Goal: Task Accomplishment & Management: Manage account settings

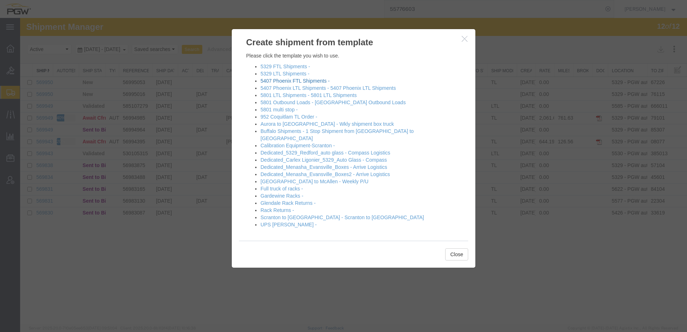
click at [276, 81] on link "5407 Phoenix FTL Shipments -" at bounding box center [294, 81] width 69 height 6
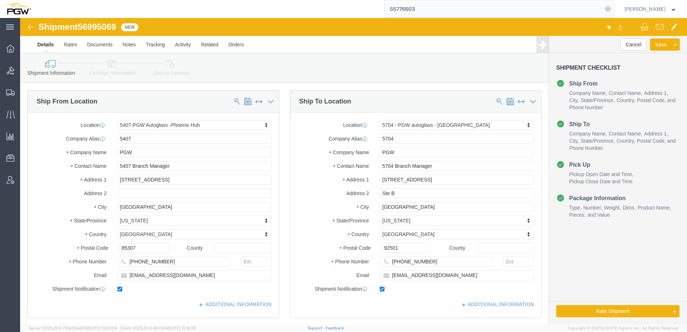
select select "62351"
select select "28459"
type input "5470"
select select "28309"
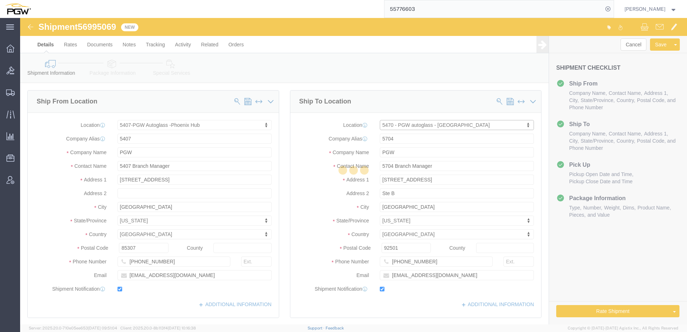
type input "5470"
type input "5470 Branch Manager"
type input "[STREET_ADDRESS]"
type input "Boise"
type input "83713"
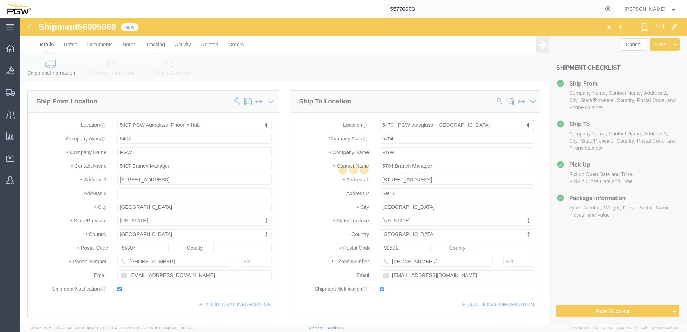
type input "[PHONE_NUMBER]"
type input "[EMAIL_ADDRESS][DOMAIN_NAME]"
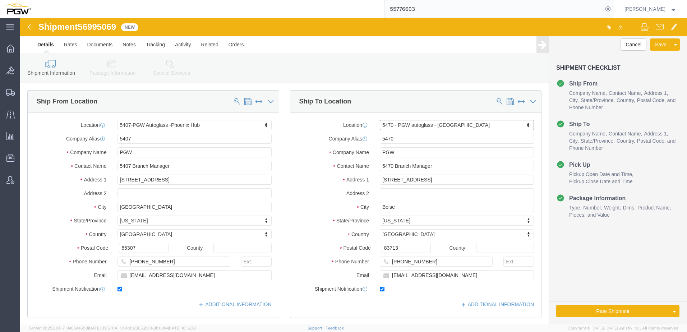
select select "ID"
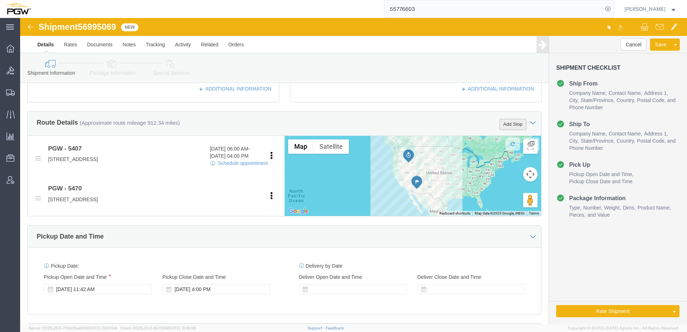
click button "Add Stop"
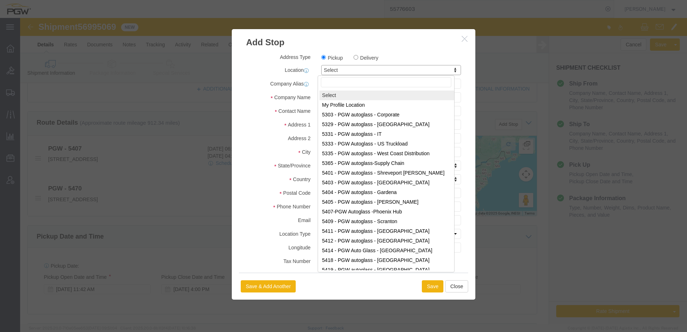
type input "5734"
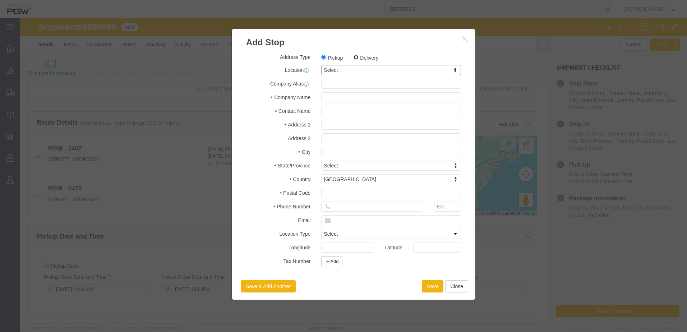
click input "Delivery"
radio input "true"
select select
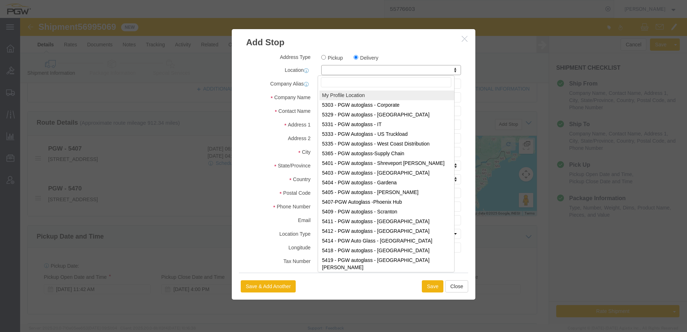
paste input "5734"
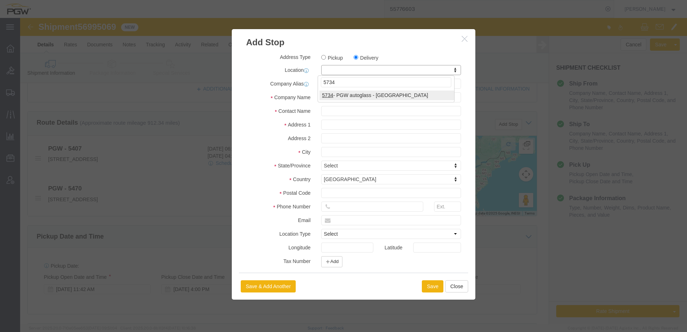
type input "5734"
select select "28489"
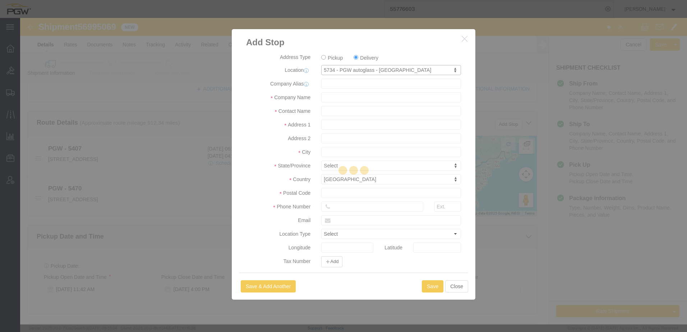
type input "5734"
type input "PGW"
type input "5734 Branch Manager"
type input "[STREET_ADDRESS]"
type input "[GEOGRAPHIC_DATA]"
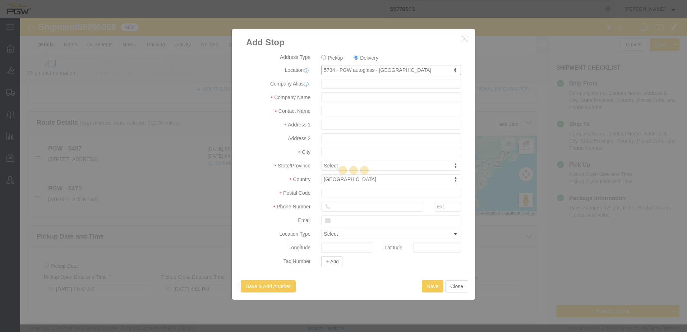
type input "89103"
type input "[PHONE_NUMBER]"
type input "[EMAIL_ADDRESS][DOMAIN_NAME]"
checkbox input "true"
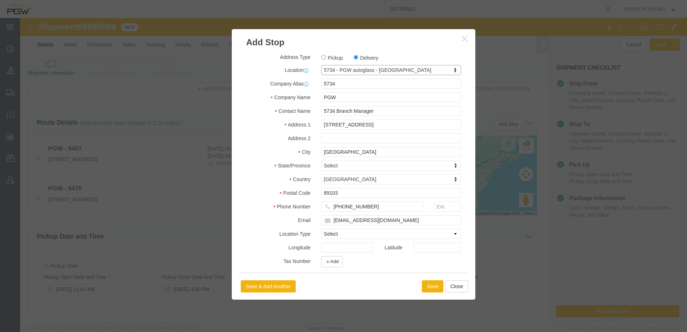
select select "NV"
click button "Save"
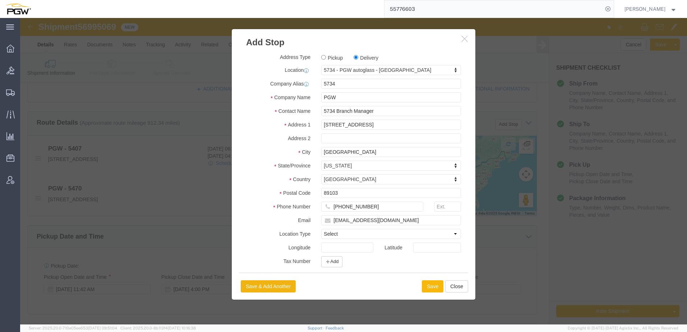
select select "D"
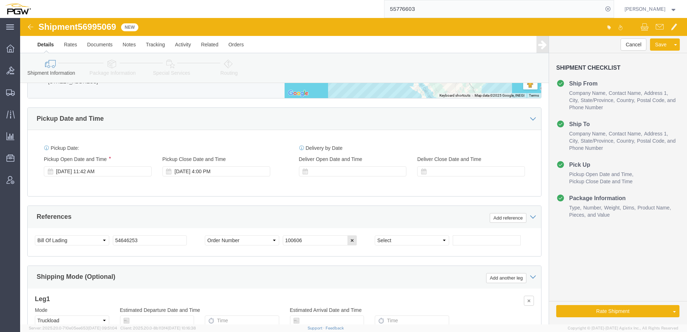
scroll to position [395, 0]
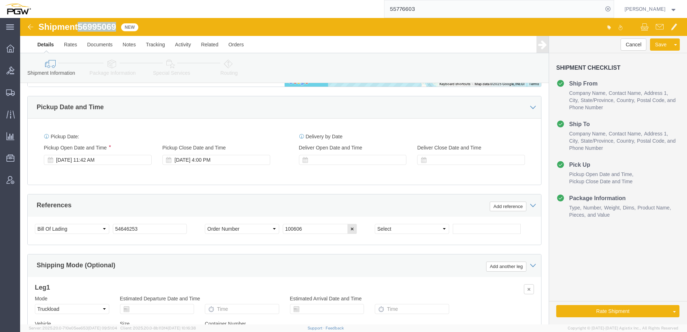
drag, startPoint x: 60, startPoint y: 10, endPoint x: 98, endPoint y: 6, distance: 37.9
click span "56995069"
copy span "56995069"
drag, startPoint x: 303, startPoint y: 212, endPoint x: 219, endPoint y: 205, distance: 84.7
click div "References Add reference Select Account Type Activity ID Airline Appointment Nu…"
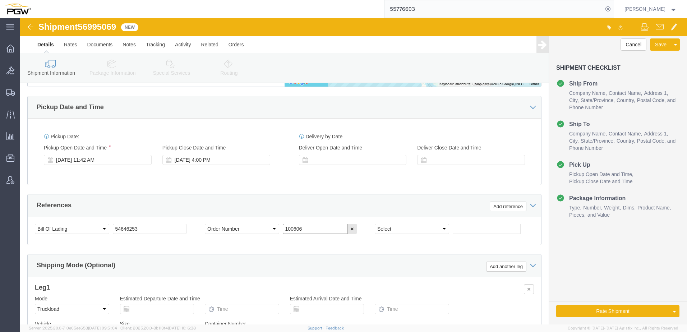
paste input "669338"
type input "669338"
click select "Select Account Type Activity ID Airline Appointment Number ASN Batch Request # …"
select select "ORDERNUM"
click select "Select Account Type Activity ID Airline Appointment Number ASN Batch Request # …"
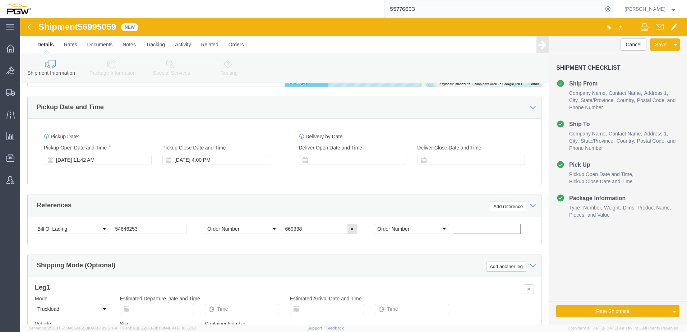
click input "text"
paste input "669345"
type input "669345"
click div "[DATE] 11:42 AM"
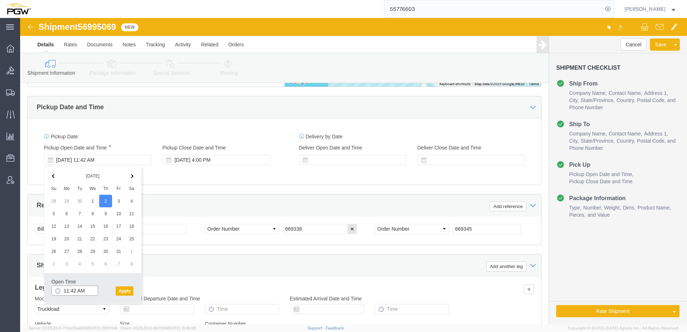
click input "11:42 AM"
type input "8:00 AM"
click button "Apply"
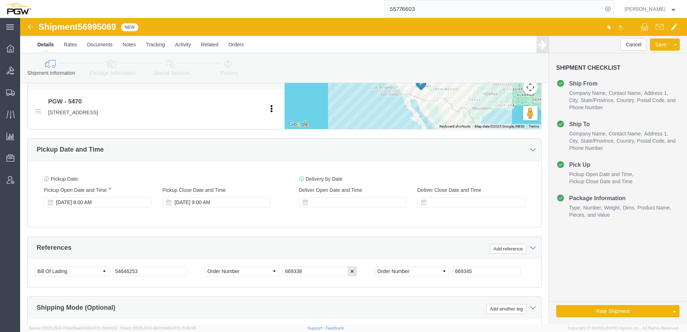
scroll to position [287, 0]
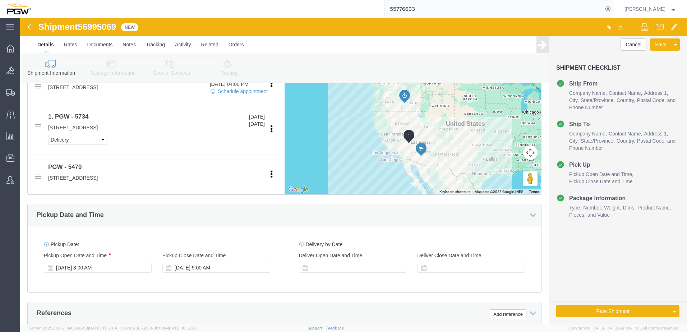
click link "Package Information"
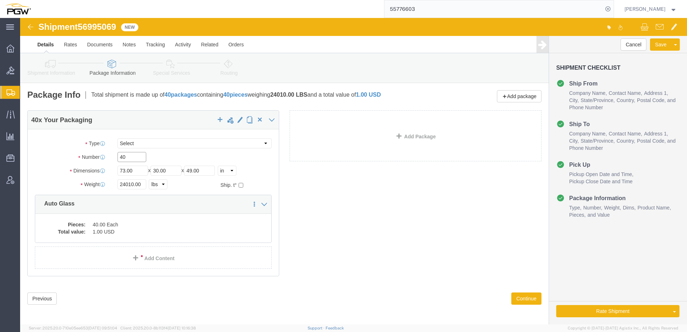
drag, startPoint x: 112, startPoint y: 140, endPoint x: -52, endPoint y: 136, distance: 165.0
click html "Shipment 56995069 New Details Rates Documents Notes Tracking Activity Related O…"
paste input "13"
type input "13"
drag, startPoint x: 112, startPoint y: 166, endPoint x: -32, endPoint y: 165, distance: 144.1
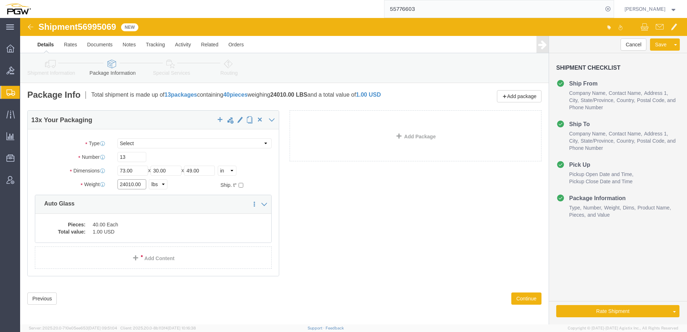
click html "Shipment 56995069 New Details Rates Documents Notes Tracking Activity Related O…"
paste input "8799"
type input "8799.00"
click dd "40.00 Each"
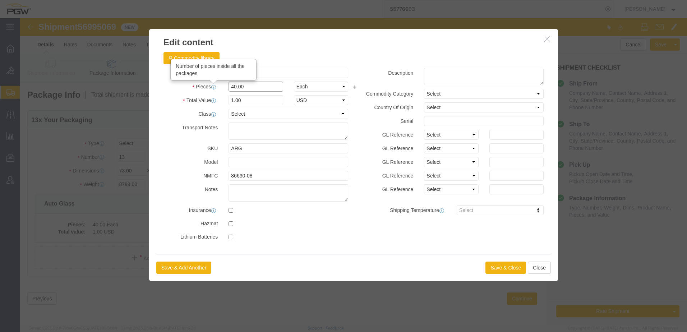
drag, startPoint x: 226, startPoint y: 67, endPoint x: -219, endPoint y: 71, distance: 445.5
click html "Shipment 56995069 New Details Rates Documents Notes Tracking Activity Related O…"
type input "13.00"
type input "0.33"
type input "1.00"
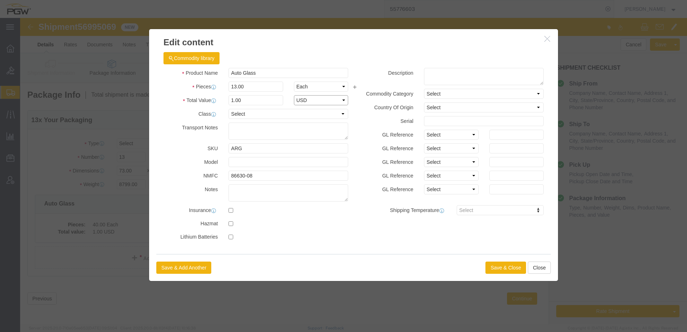
select select "USD"
click button "Save & Close"
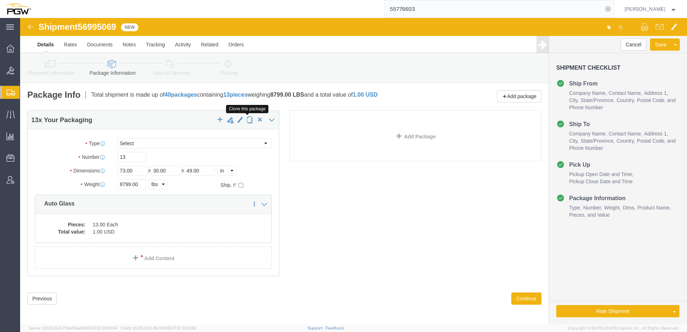
click span "button"
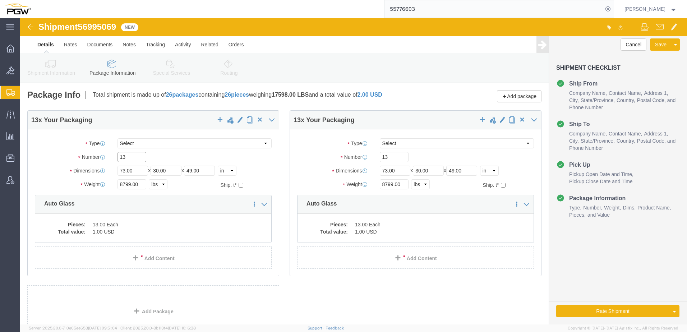
drag, startPoint x: 107, startPoint y: 140, endPoint x: -99, endPoint y: 124, distance: 206.5
click html "Shipment 56995069 New Details Rates Documents Notes Tracking Activity Related O…"
paste input "7"
type input "17"
drag, startPoint x: 110, startPoint y: 165, endPoint x: -32, endPoint y: 160, distance: 142.0
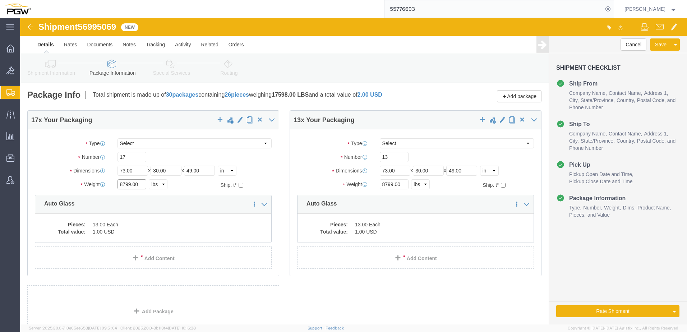
click html "Shipment 56995069 New Details Rates Documents Notes Tracking Activity Related O…"
paste input "12943"
type input "12943.00"
click div "17 x Your Packaging Package Type Select Bale(s) Basket(s) Bolt(s) Bottle(s) Buc…"
click dd "1.00 USD"
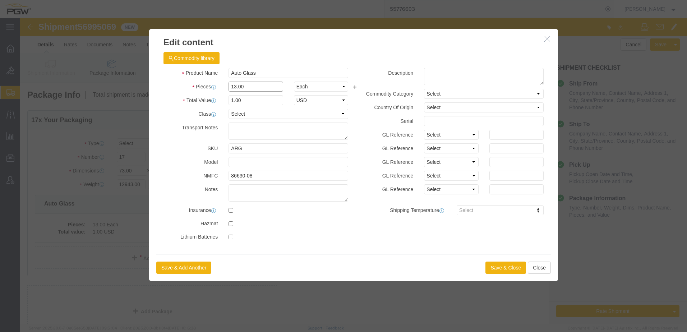
drag, startPoint x: 229, startPoint y: 70, endPoint x: 61, endPoint y: 65, distance: 167.9
click div "Edit content Commodity library Product Name Auto Glass Pieces 13.00 Select Bag …"
paste input "2943"
drag, startPoint x: 243, startPoint y: 67, endPoint x: -141, endPoint y: 72, distance: 383.7
click html "Shipment 56995069 New Details Rates Documents Notes Tracking Activity Related O…"
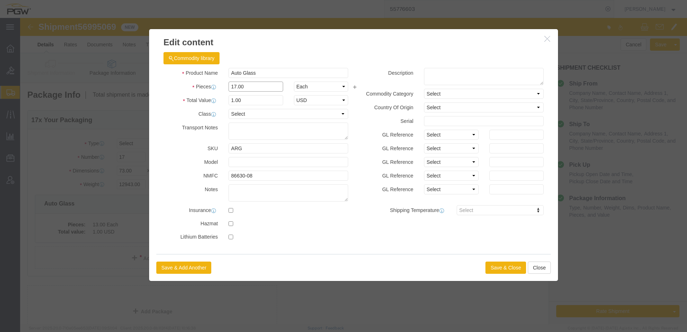
type input "17.00"
type input "1.31"
type input "1.00"
select select "USD"
click button "Save & Close"
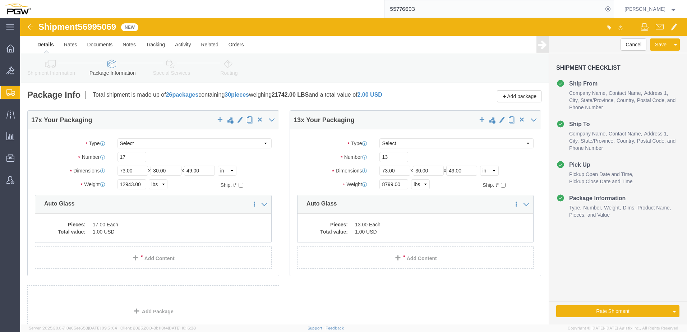
click icon
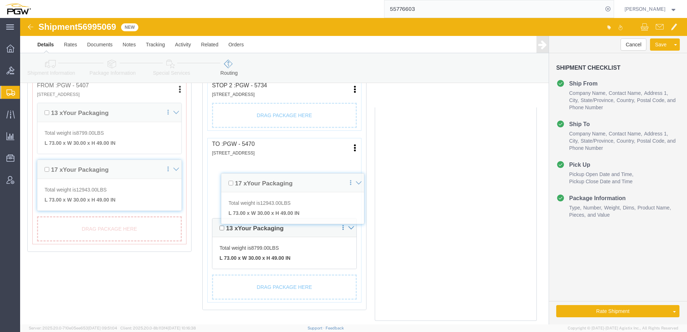
scroll to position [204, 0]
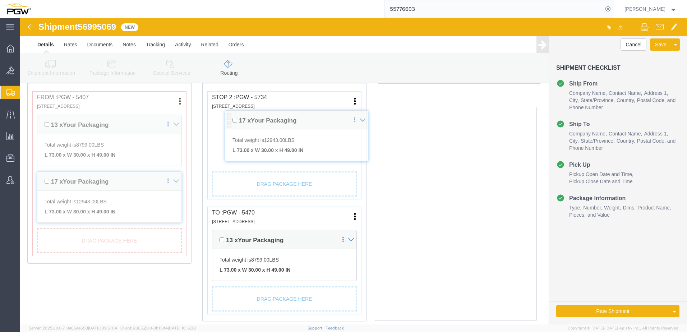
drag, startPoint x: 196, startPoint y: 208, endPoint x: 211, endPoint y: 101, distance: 108.7
click div "Pickups + Add Stop From : PGW - 5407 [STREET_ADDRESS] Edit Move to top Move to …"
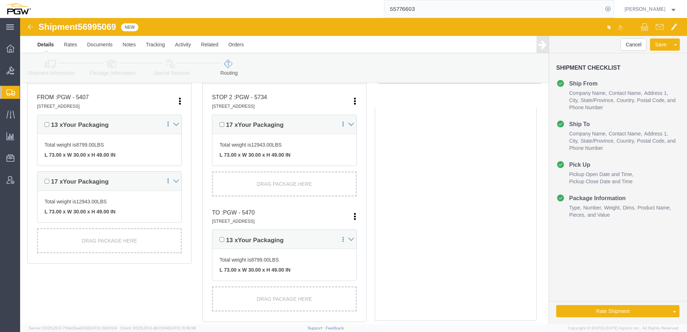
click icon
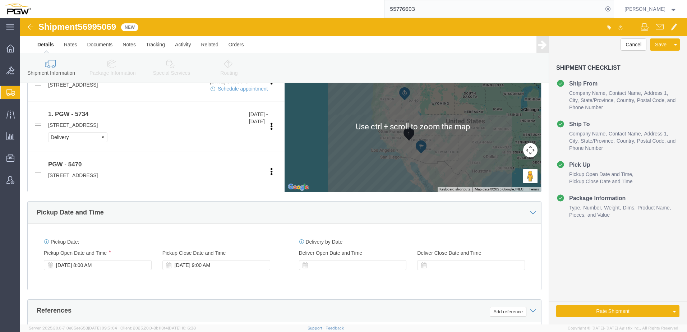
scroll to position [383, 0]
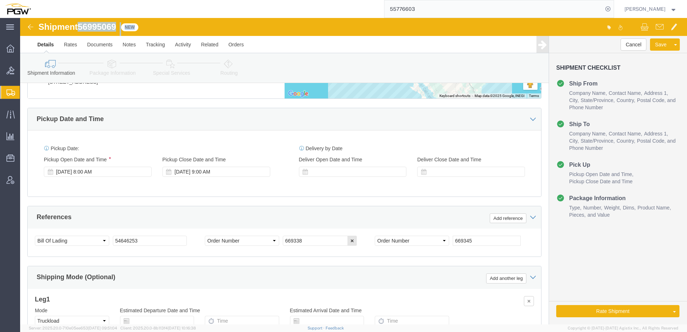
drag, startPoint x: 61, startPoint y: 8, endPoint x: 107, endPoint y: 14, distance: 46.8
click div "Shipment 56995069 New"
drag, startPoint x: 135, startPoint y: 221, endPoint x: -208, endPoint y: 183, distance: 344.9
click html "Shipment 56995069 New Details Rates Documents Notes Tracking Activity Related O…"
paste input "6995069 New"
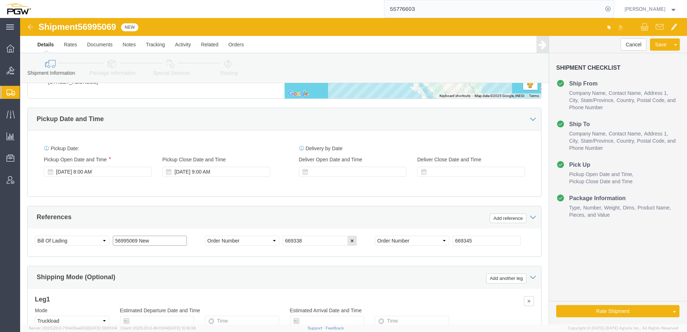
drag, startPoint x: 116, startPoint y: 222, endPoint x: 226, endPoint y: 228, distance: 109.7
click div "Select Account Type Activity ID Airline Appointment Number ASN Batch Request # …"
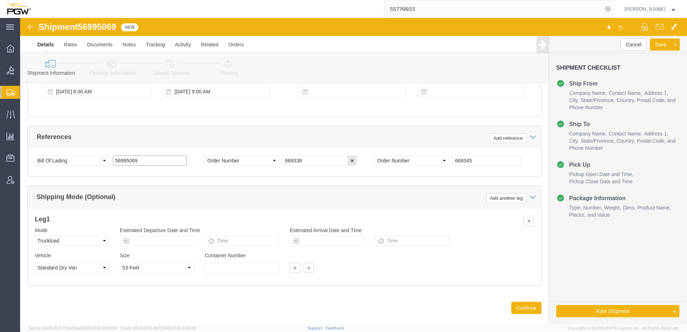
scroll to position [475, 0]
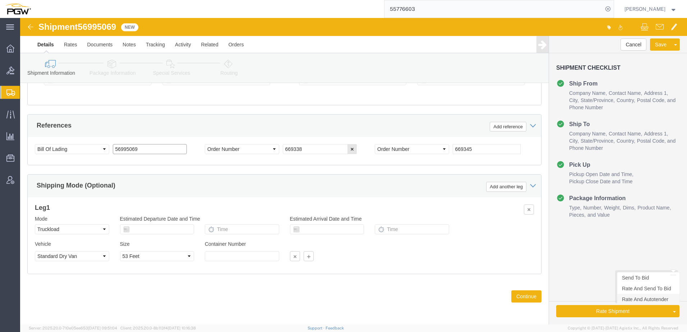
type input "56995069"
click link "Rate And Autotender"
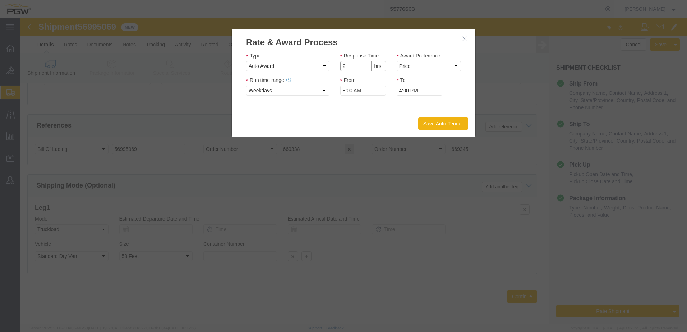
click input "2"
type input "1"
click input "1"
click icon "button"
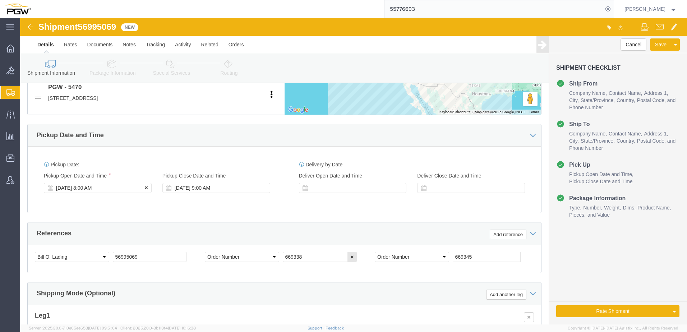
click div "[DATE] 8:00 AM"
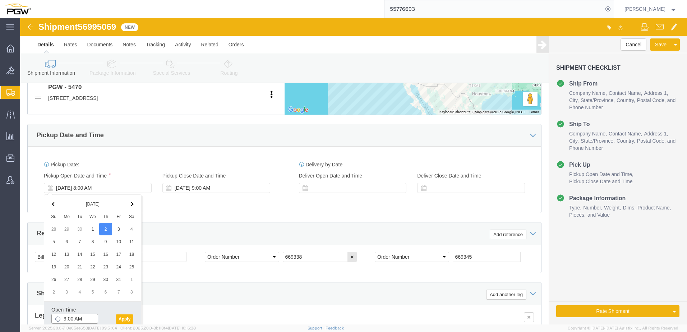
type input "9:00 AM"
click button "Apply"
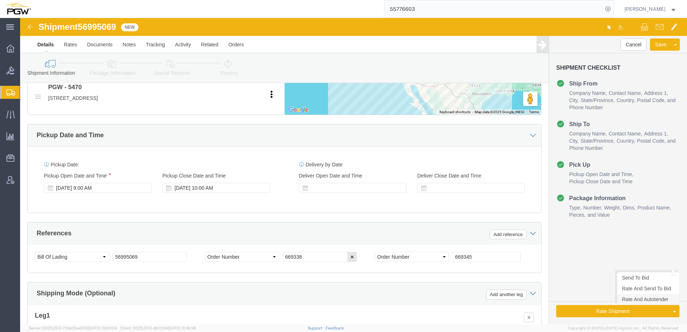
click link "Rate And Autotender"
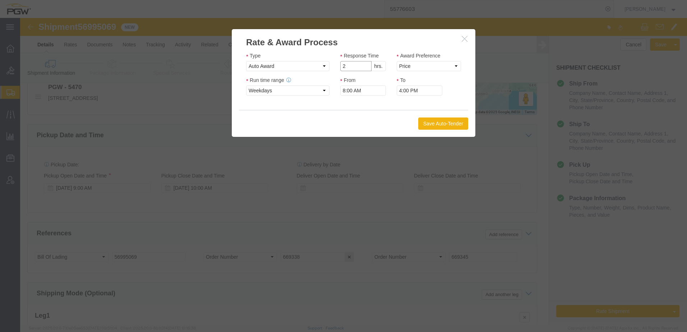
click input "2"
type input "1"
click input "1"
click select "Price Carrier Rank"
select select "LANE_RANK"
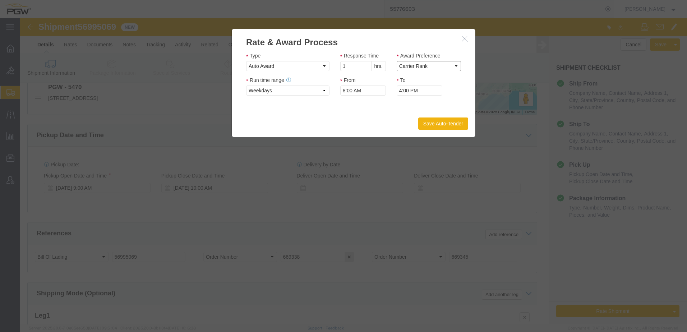
click select "Price Carrier Rank"
click button "Save Auto-Tender"
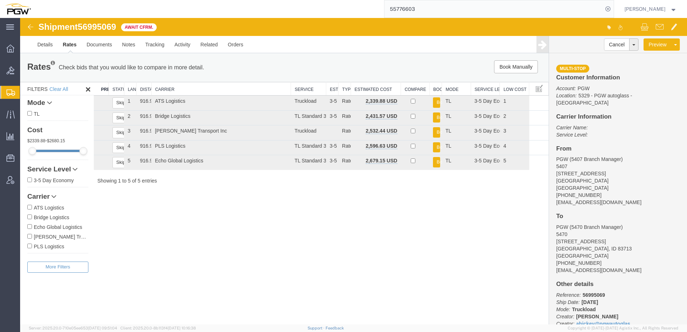
scroll to position [0, 0]
click at [645, 67] on link "Clone Shipment" at bounding box center [648, 67] width 62 height 11
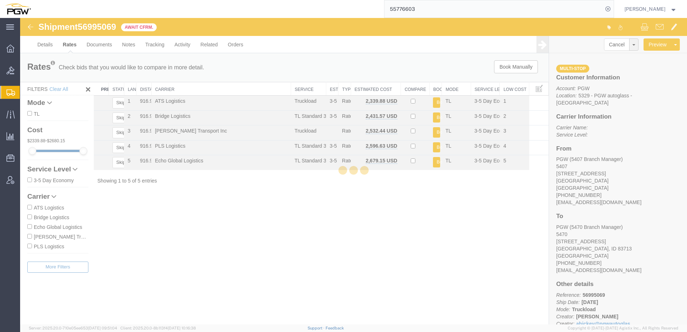
select select "62351"
select select "28309"
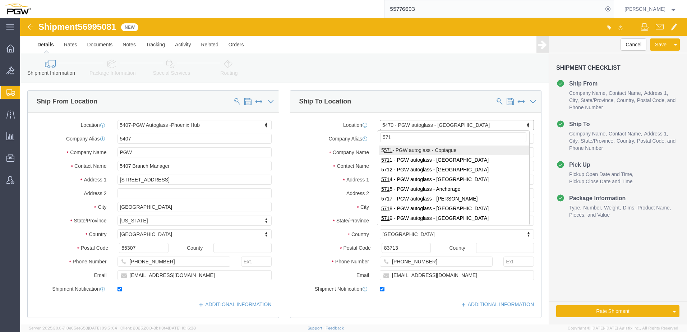
type input "5711"
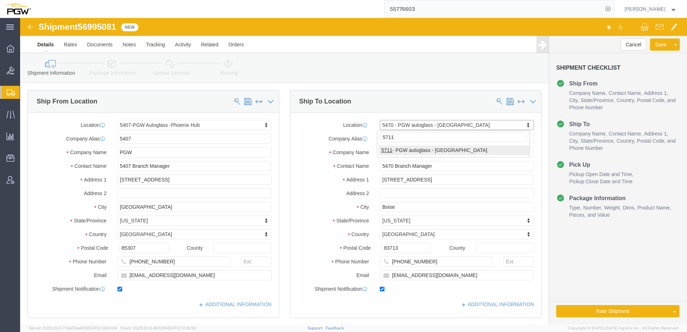
select select "28467"
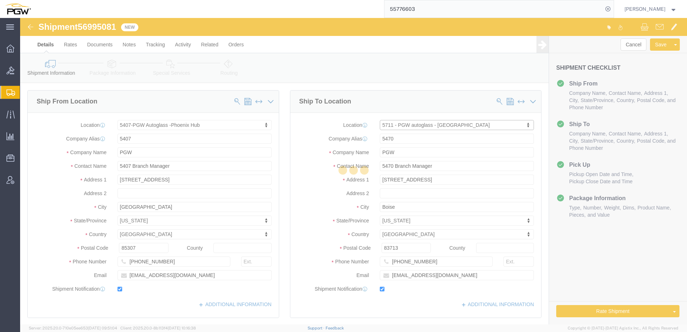
type input "5711"
type input "5711 Branch Manager"
type input "[STREET_ADDRESS]"
type input "Suite 100"
type input "[PERSON_NAME]"
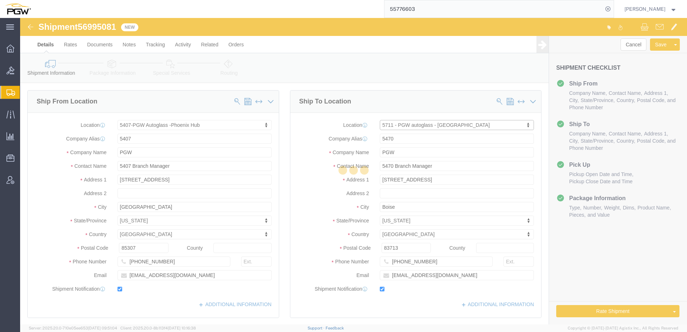
type input "98390"
type input "[PHONE_NUMBER]"
type input "[EMAIL_ADDRESS][DOMAIN_NAME]"
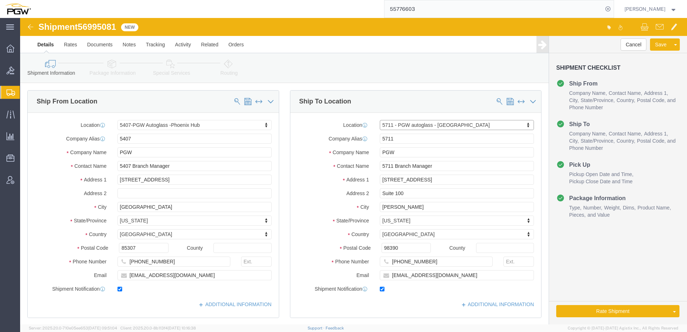
select select "WA"
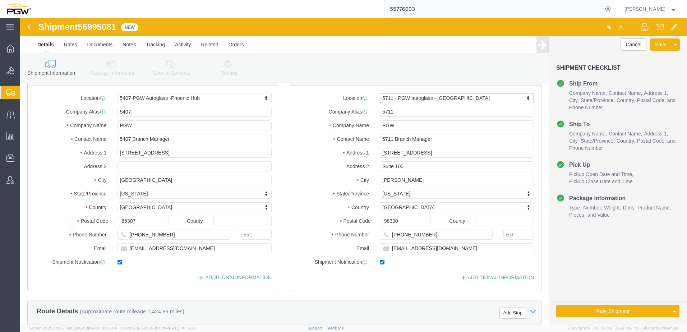
scroll to position [144, 0]
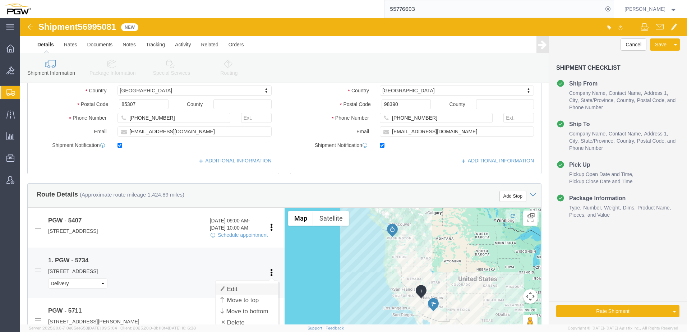
click link "Edit"
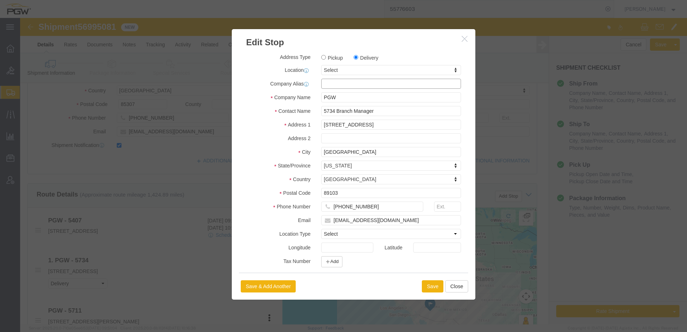
click input "text"
paste input "SWE984"
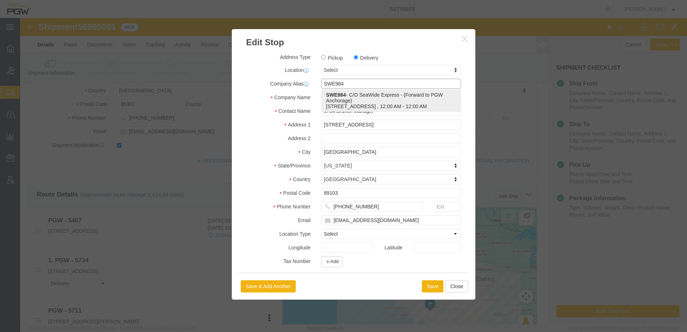
click p "SWE984 - C/O SeaWide Express - (Forward to PGW Anchorage) [STREET_ADDRESS] , 12…"
type input "SWE984"
type input "C/O SeaWide Express"
type input "Forward to PGW Anchorage"
type input "[STREET_ADDRESS]"
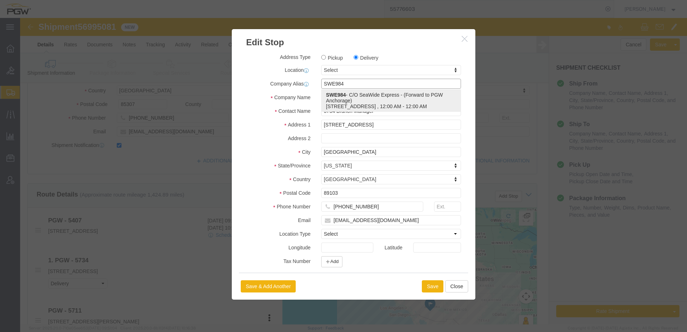
type input "Fife"
type input "98424"
type input "[PHONE_NUMBER]"
type input "[EMAIL_ADDRESS][DOMAIN_NAME]"
select select "WA"
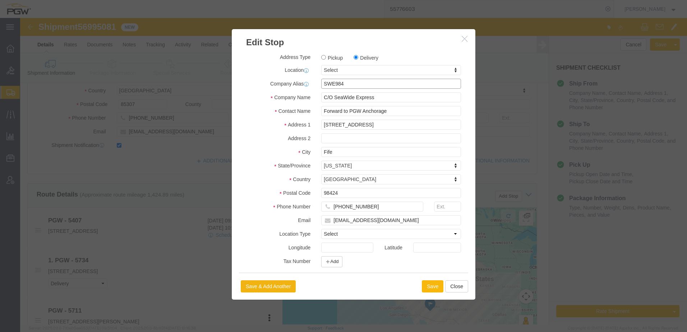
type input "SWE984"
click button "Save"
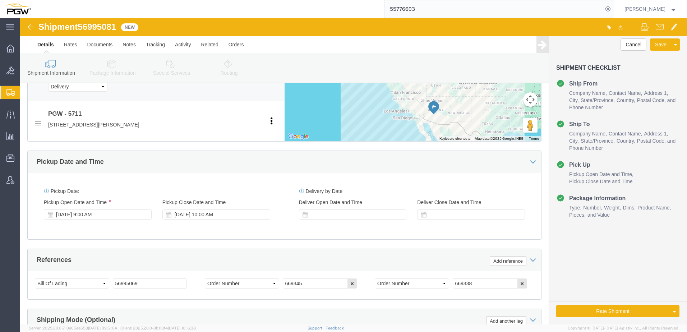
scroll to position [359, 0]
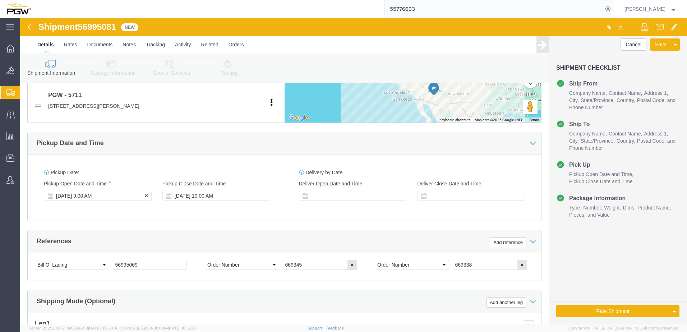
click div "[DATE] 9:00 AM"
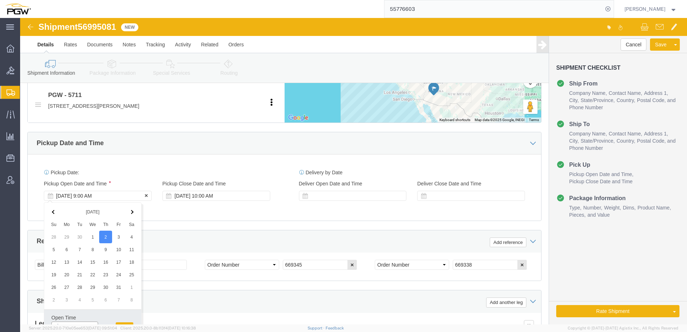
scroll to position [366, 0]
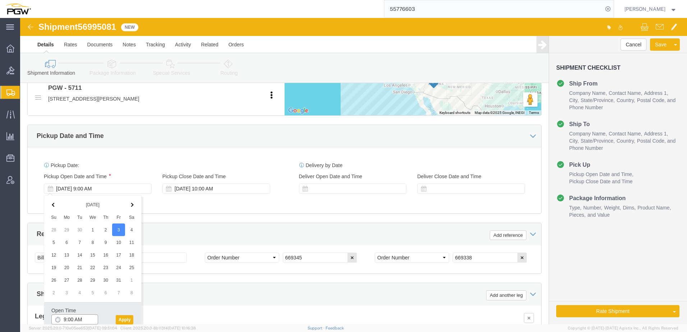
click input "9:00 AM"
type input "1:00 PM"
click button "Apply"
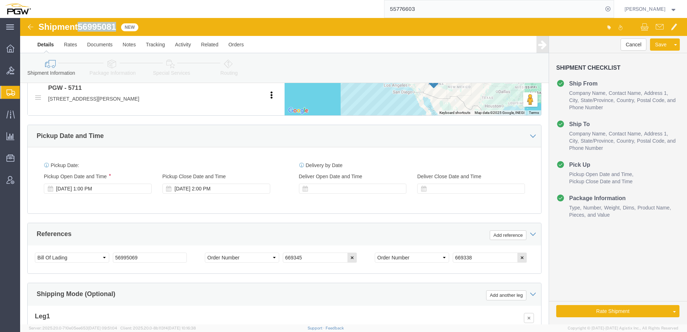
drag, startPoint x: 61, startPoint y: 7, endPoint x: 97, endPoint y: 8, distance: 36.7
click div "Shipment 56995081 New"
copy span "56995081"
drag, startPoint x: 138, startPoint y: 238, endPoint x: -298, endPoint y: 212, distance: 437.3
click html "Shipment 56995081 New Details Rates Documents Notes Tracking Activity Related O…"
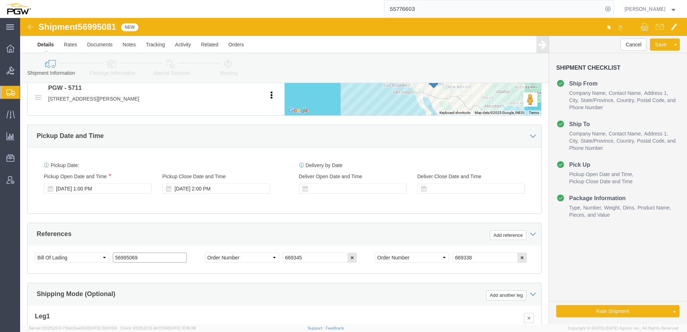
paste input "81"
type input "56995081"
drag, startPoint x: 142, startPoint y: 241, endPoint x: -366, endPoint y: 176, distance: 512.1
click html "Shipment 56995081 New Details Rates Documents Notes Tracking Activity Related O…"
drag, startPoint x: 283, startPoint y: 240, endPoint x: -109, endPoint y: 191, distance: 395.1
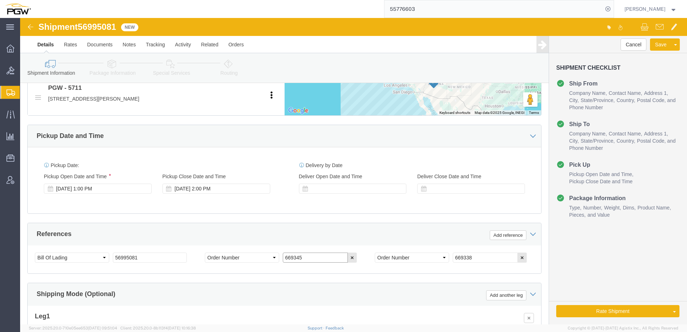
click html "Shipment 56995081 New Details Rates Documents Notes Tracking Activity Related O…"
paste input "3"
type input "669343"
drag, startPoint x: 453, startPoint y: 242, endPoint x: 272, endPoint y: 222, distance: 181.8
click div "References Add reference Select Account Type Activity ID Airline Appointment Nu…"
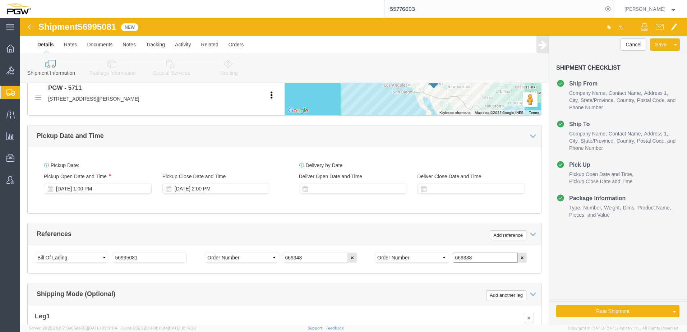
paste input "44"
type input "669344"
click link "Package Information"
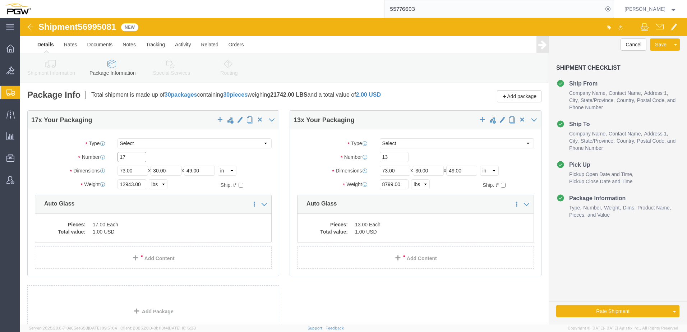
drag, startPoint x: 113, startPoint y: 139, endPoint x: 78, endPoint y: 140, distance: 35.3
click div "Number 17"
type input "13"
drag, startPoint x: 114, startPoint y: 166, endPoint x: 54, endPoint y: 159, distance: 60.7
click div "Package Type Select Bale(s) Basket(s) Bolt(s) Bottle(s) Buckets Bulk Bundle(s) …"
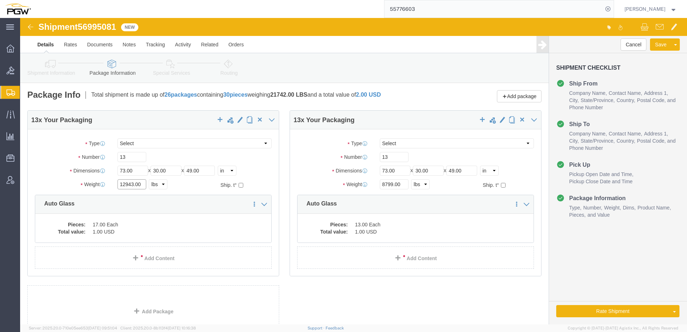
paste input "9119"
type input "9119.00"
click dd "17.00 Each"
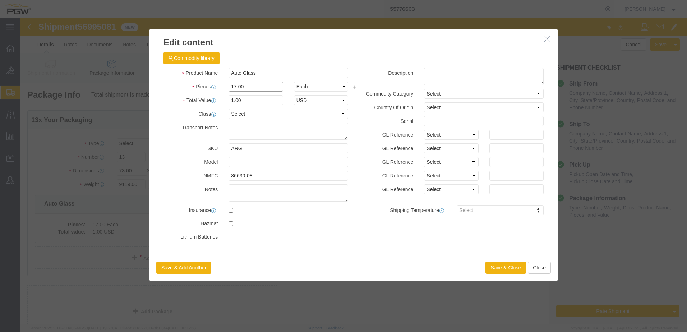
drag, startPoint x: 226, startPoint y: 68, endPoint x: -2, endPoint y: 71, distance: 227.8
click html "Shipment 56995081 New Details Rates Documents Notes Tracking Activity Related O…"
type input "13.00"
type input "0.76"
type input "1.00"
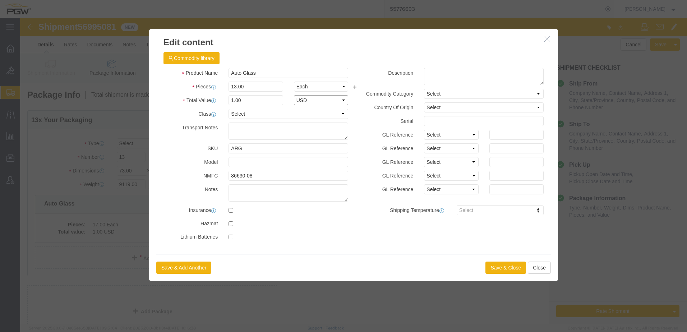
select select "USD"
click button "Save & Close"
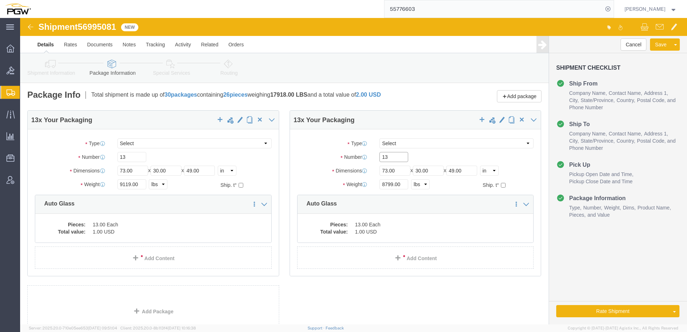
drag, startPoint x: 378, startPoint y: 141, endPoint x: 191, endPoint y: 151, distance: 187.1
click div "13 x Your Packaging Package Type Select Bale(s) Basket(s) Bolt(s) Bottle(s) Buc…"
type input "18"
drag, startPoint x: 370, startPoint y: 166, endPoint x: 215, endPoint y: 191, distance: 157.3
click div "13 x Your Packaging Package Type Select Bale(s) Basket(s) Bolt(s) Bottle(s) Buc…"
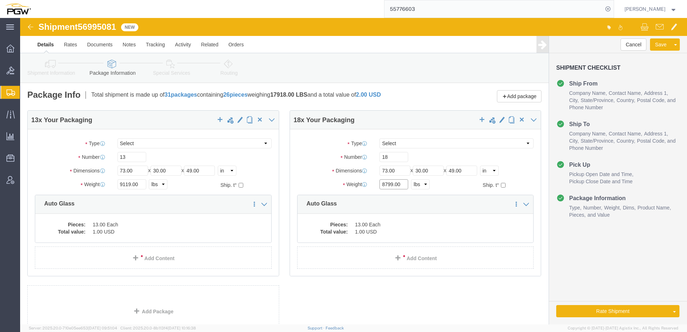
paste input "13752"
type input "13752.00"
click dd "13.00 Each"
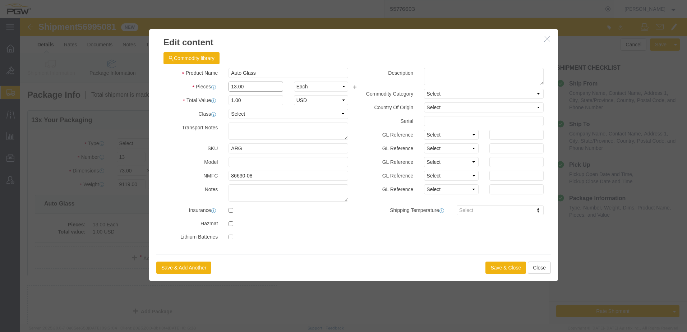
drag, startPoint x: 246, startPoint y: 66, endPoint x: -131, endPoint y: 52, distance: 377.9
click html "Shipment 56995081 New Details Rates Documents Notes Tracking Activity Related O…"
type input "18.00"
type input "1.38"
type input "1.00"
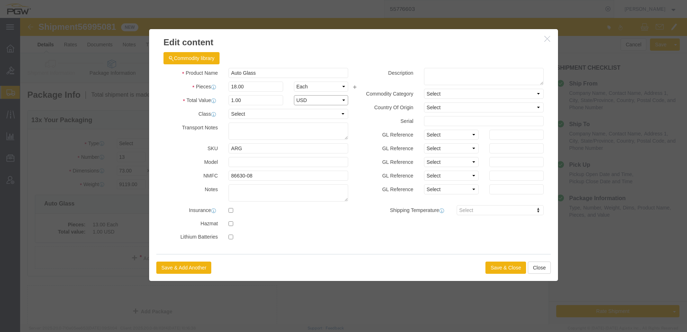
select select "USD"
click button "Save & Close"
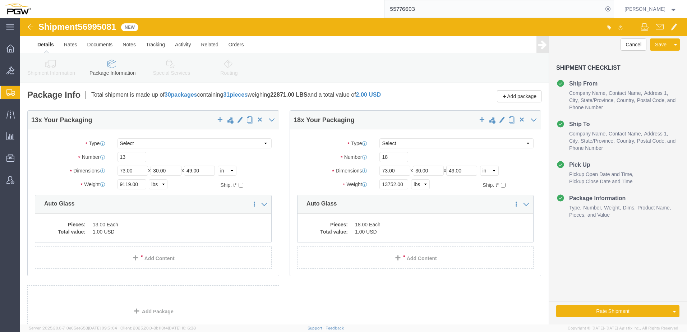
click icon
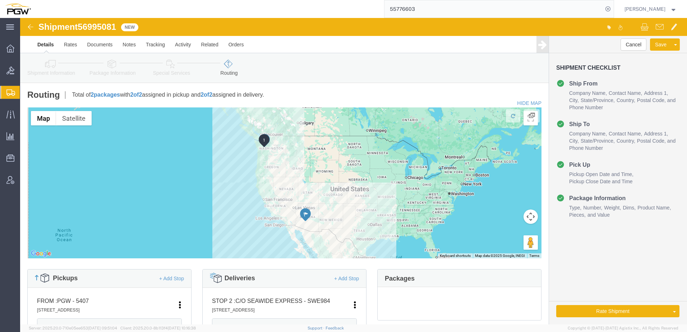
click icon
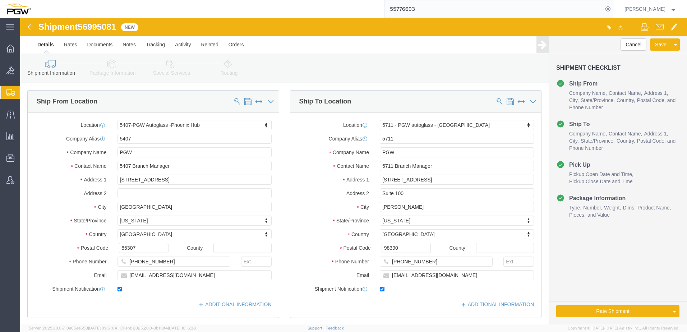
scroll to position [180, 0]
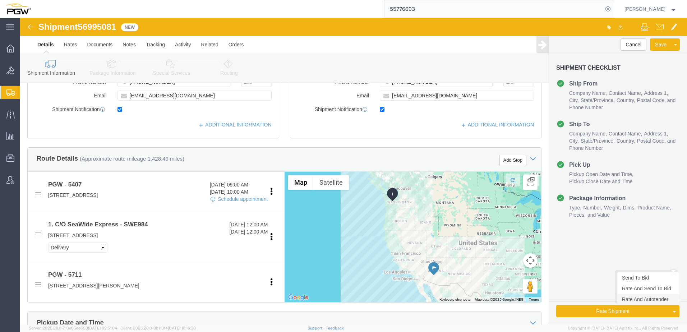
click link "Rate And Autotender"
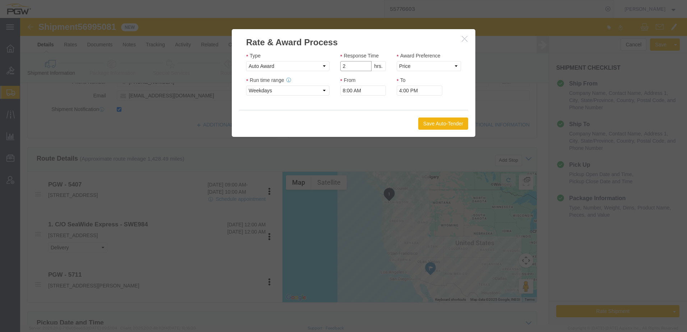
click input "2"
type input "1"
click input "1"
drag, startPoint x: 416, startPoint y: 49, endPoint x: 411, endPoint y: 53, distance: 6.4
click select "Price Carrier Rank"
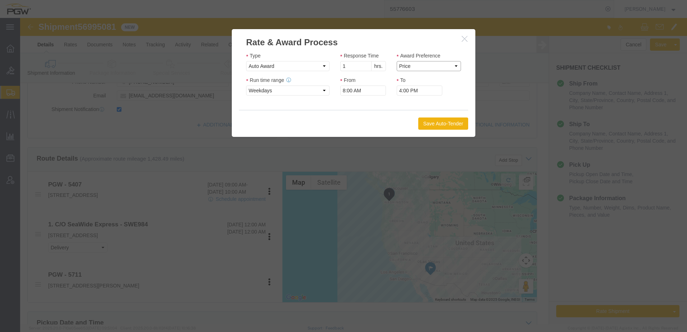
select select "LANE_RANK"
click select "Price Carrier Rank"
click button "Save Auto-Tender"
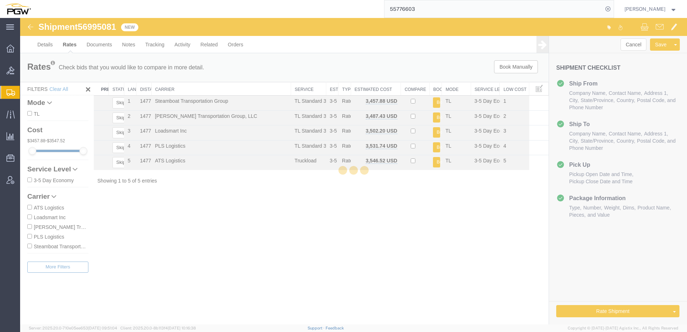
scroll to position [0, 0]
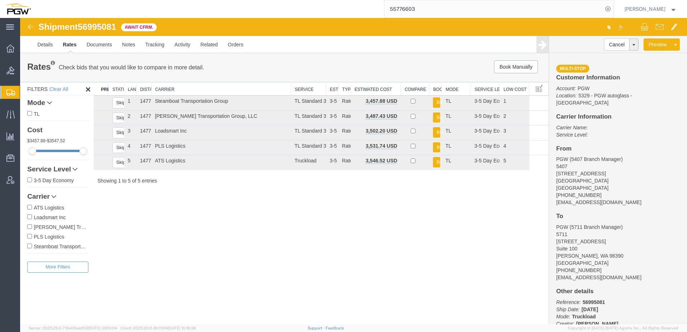
drag, startPoint x: 198, startPoint y: 269, endPoint x: 137, endPoint y: 245, distance: 66.2
click at [198, 269] on div "Shipment 56995081 5 of 5 Await Cfrm. Details Rates Documents Notes Tracking Act…" at bounding box center [353, 171] width 667 height 306
click at [648, 66] on link "Clone Shipment" at bounding box center [648, 67] width 62 height 11
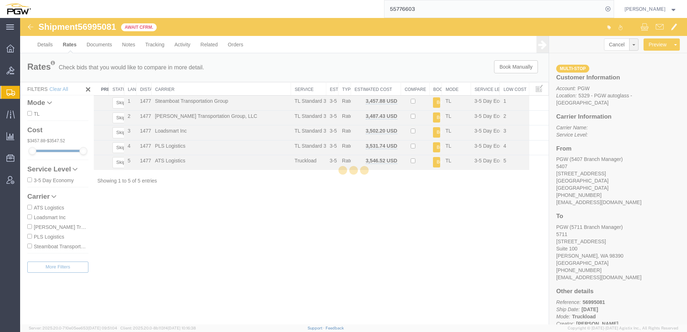
select select "62351"
select select "28467"
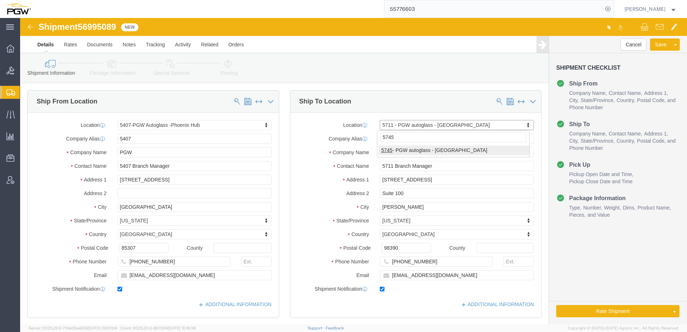
type input "5745"
select select "28493"
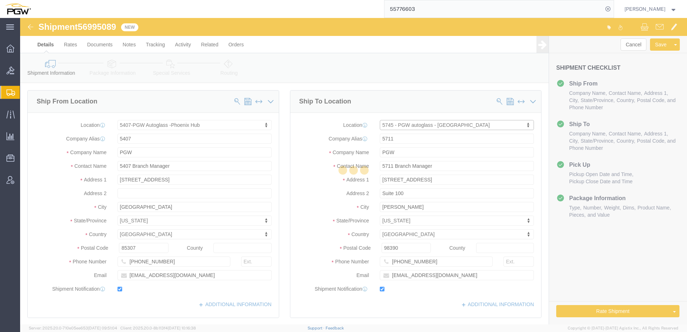
type input "5745"
type input "5745 Branch Manager"
type input "[STREET_ADDRESS][PERSON_NAME]"
type input "Medford"
type input "97501"
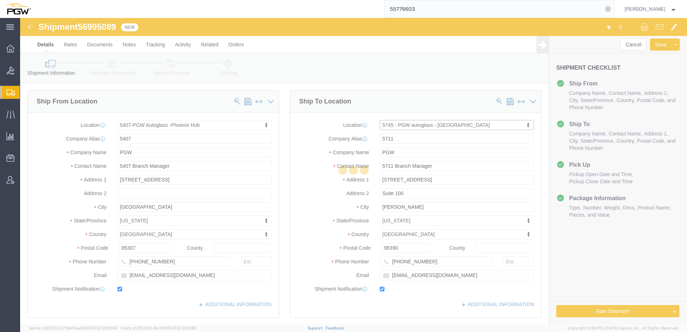
type input "[PHONE_NUMBER]"
type input "[EMAIL_ADDRESS][DOMAIN_NAME]"
select select "OR"
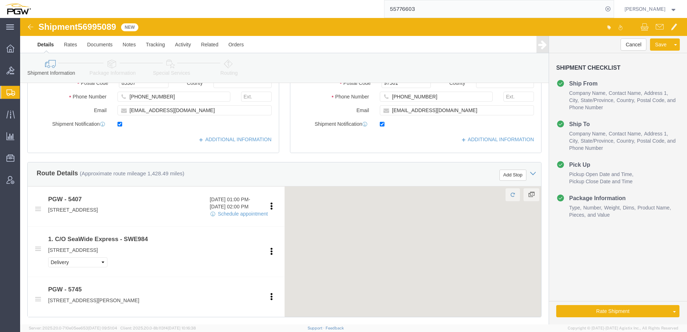
scroll to position [180, 0]
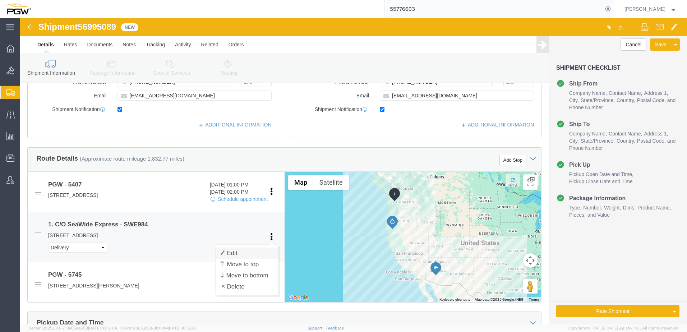
click link "Edit"
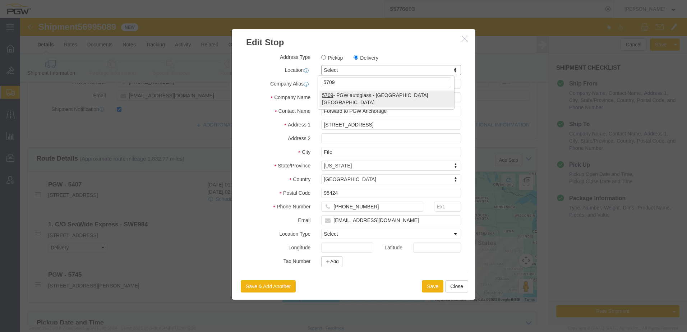
type input "5709"
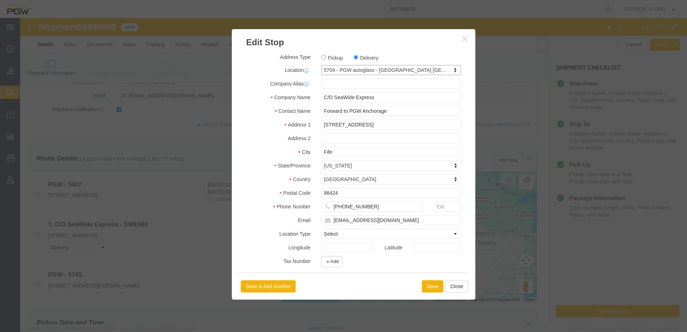
select select "28465"
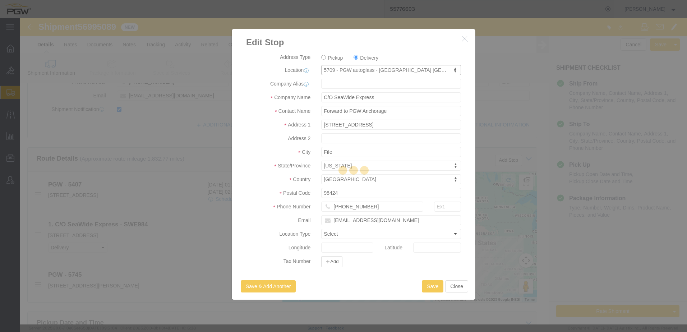
type input "5709"
type input "PGW"
type input "5709 Branch Manager"
type input "[STREET_ADDRESS]"
type input "Dock #10"
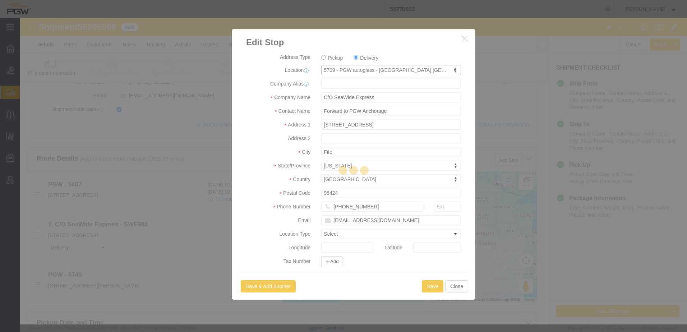
type input "[GEOGRAPHIC_DATA]"
type input "97230"
type input "[PHONE_NUMBER]"
type input "[EMAIL_ADDRESS][DOMAIN_NAME]"
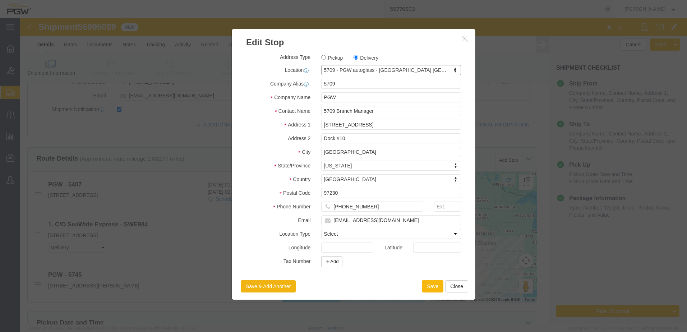
select select "OR"
click button "Save"
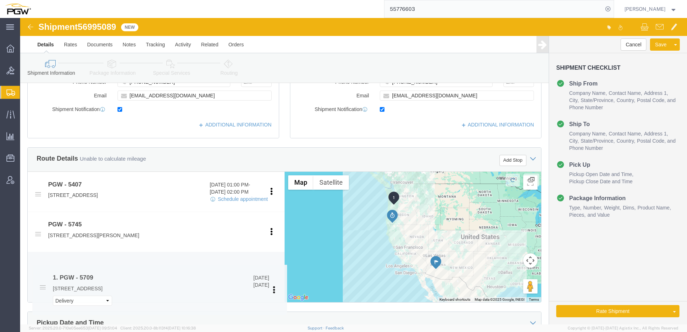
drag, startPoint x: 17, startPoint y: 216, endPoint x: 22, endPoint y: 269, distance: 53.4
click span
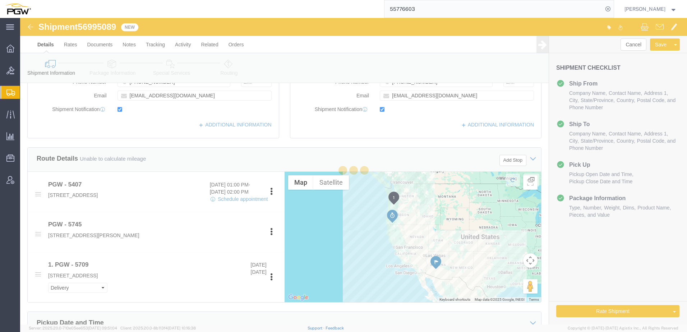
select select "28465"
type input "5709"
type input "5709 Branch Manager"
type input "[STREET_ADDRESS]"
type input "Dock #10"
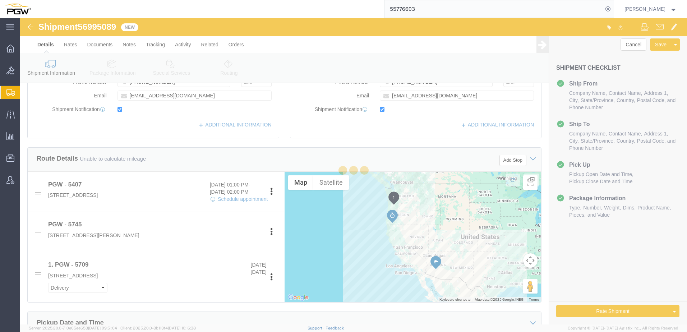
type input "[GEOGRAPHIC_DATA]"
type input "97230"
type input "[PHONE_NUMBER]"
type input "[EMAIL_ADDRESS][DOMAIN_NAME]"
select select "OR"
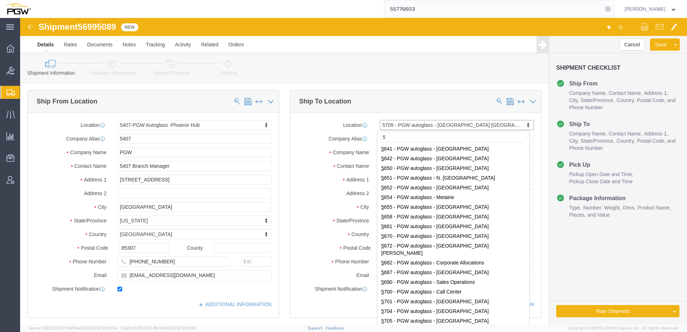
scroll to position [0, 0]
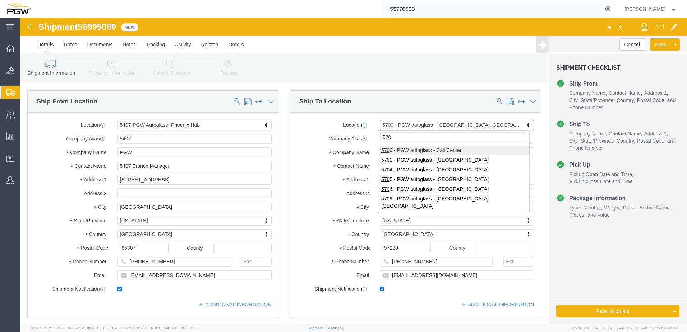
type input "5709"
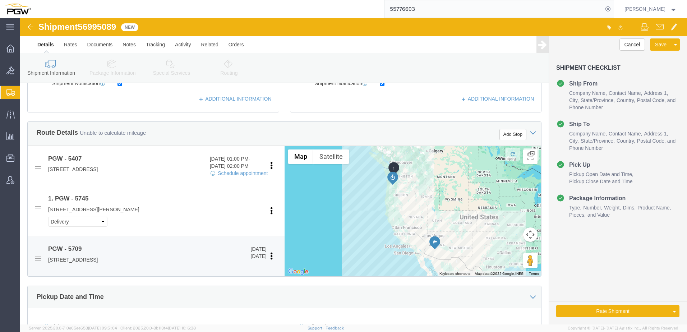
scroll to position [216, 0]
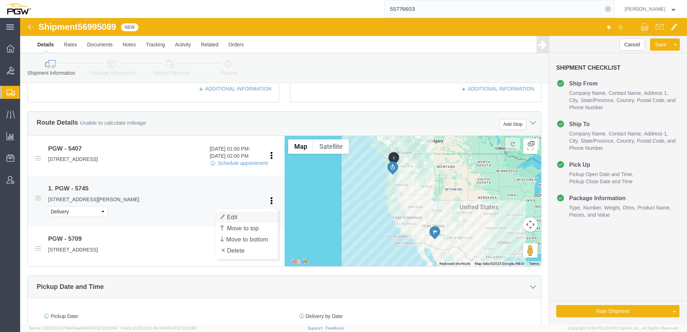
click link "Edit"
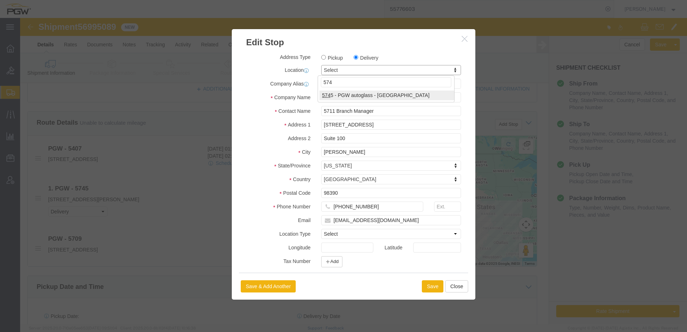
type input "5745"
select select "28493"
type input "5745"
type input "5745 Branch Manager"
type input "[STREET_ADDRESS][PERSON_NAME]"
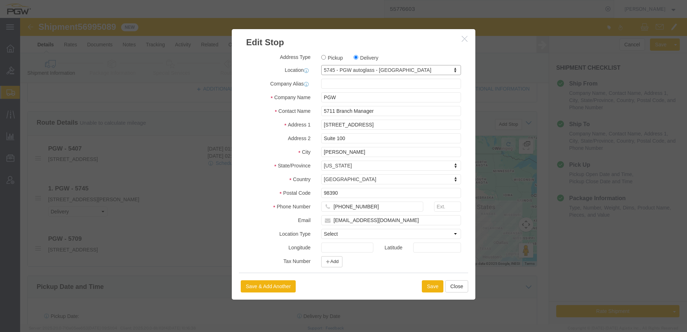
type input "Medford"
type input "97501"
type input "[PHONE_NUMBER]"
type input "[EMAIL_ADDRESS][DOMAIN_NAME]"
select select "OR"
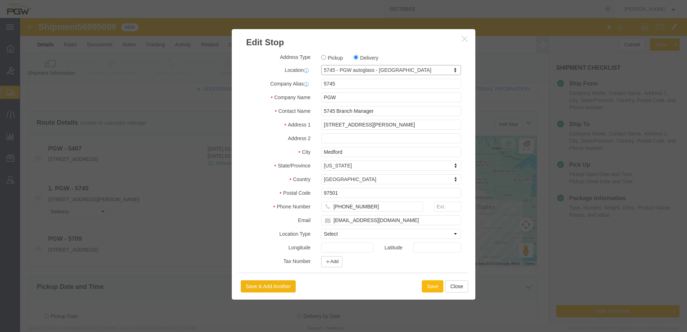
click button "Save"
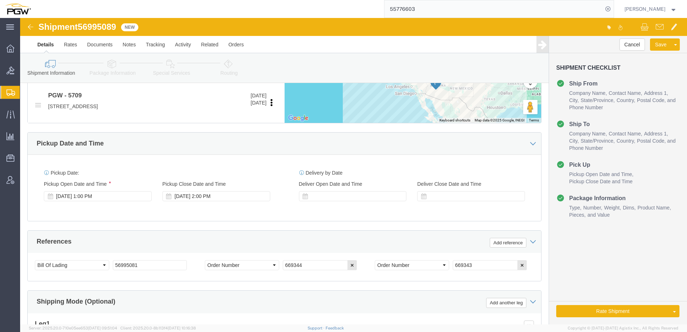
scroll to position [359, 0]
drag, startPoint x: 61, startPoint y: 10, endPoint x: 54, endPoint y: 48, distance: 38.5
click div "Shipment 56995089 New"
copy span "56995089"
drag, startPoint x: 142, startPoint y: 247, endPoint x: -125, endPoint y: 223, distance: 267.3
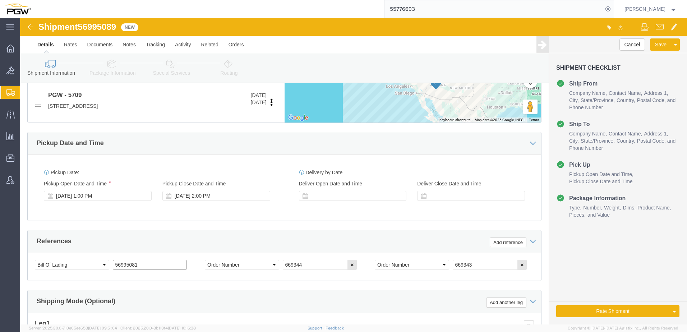
click html "Shipment 56995089 New Details Rates Documents Notes Tracking Activity Related O…"
paste input "9"
drag, startPoint x: 123, startPoint y: 245, endPoint x: -289, endPoint y: 217, distance: 413.4
click html "Shipment 56995089 New Details Rates Documents Notes Tracking Activity Related O…"
type input "56995089"
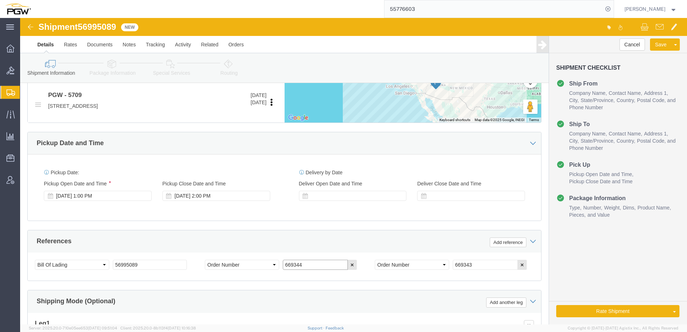
drag, startPoint x: 309, startPoint y: 245, endPoint x: -28, endPoint y: 241, distance: 337.0
click html "Shipment 56995089 New Details Rates Documents Notes Tracking Activity Related O…"
paste input "296"
type input "669296"
drag, startPoint x: 475, startPoint y: 246, endPoint x: 190, endPoint y: 232, distance: 285.3
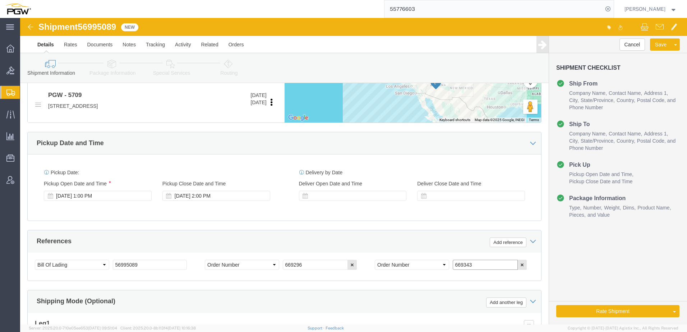
click div "References Add reference Select Account Type Activity ID Airline Appointment Nu…"
paste input "2"
type input "669342"
click icon
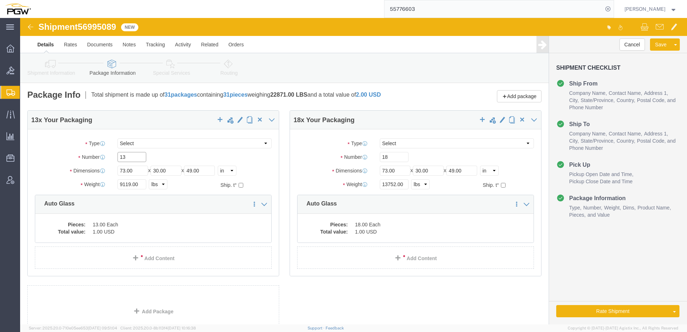
drag, startPoint x: 115, startPoint y: 139, endPoint x: -68, endPoint y: 129, distance: 182.5
click html "Shipment 56995089 New Details Rates Documents Notes Tracking Activity Related O…"
paste input "21"
type input "21"
drag, startPoint x: 109, startPoint y: 166, endPoint x: 26, endPoint y: 161, distance: 83.1
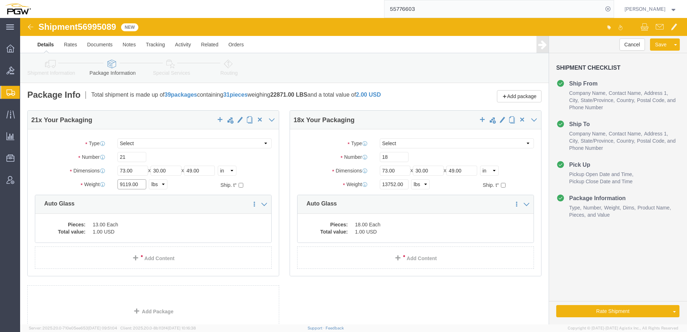
click div "Package Type Select Bale(s) Basket(s) Bolt(s) Bottle(s) Buckets Bulk Bundle(s) …"
paste input "15426"
type input "15426.00"
click dd "13.00 Each"
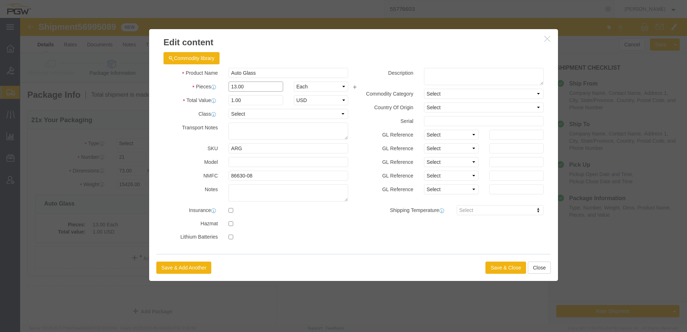
drag, startPoint x: 242, startPoint y: 67, endPoint x: -55, endPoint y: 72, distance: 296.8
click html "Shipment 56995089 New Details Rates Documents Notes Tracking Activity Related O…"
type input "21.00"
type input "1.62"
type input "1.00"
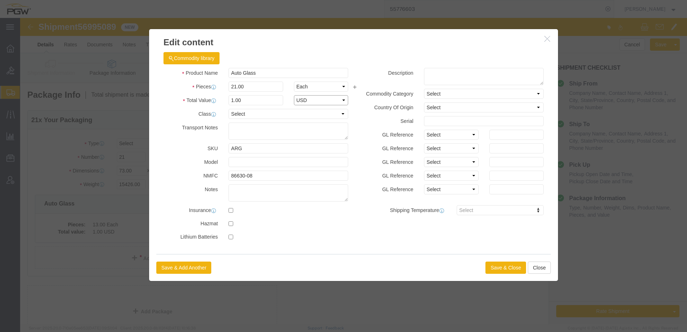
select select "USD"
click button "Save & Close"
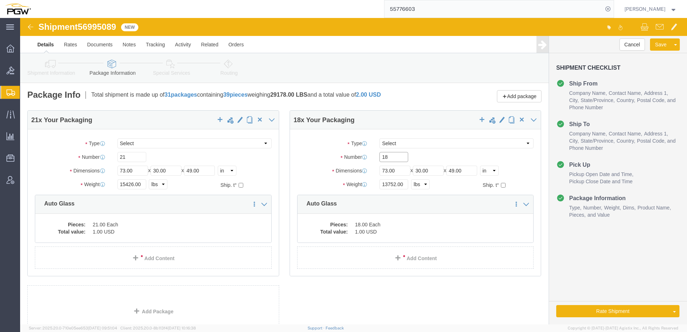
drag, startPoint x: 361, startPoint y: 140, endPoint x: 135, endPoint y: 143, distance: 226.0
click div "21 x Your Packaging Package Type Select Bale(s) Basket(s) Bolt(s) Bottle(s) Buc…"
paste input "22"
type input "22"
drag, startPoint x: 372, startPoint y: 165, endPoint x: 322, endPoint y: 181, distance: 52.9
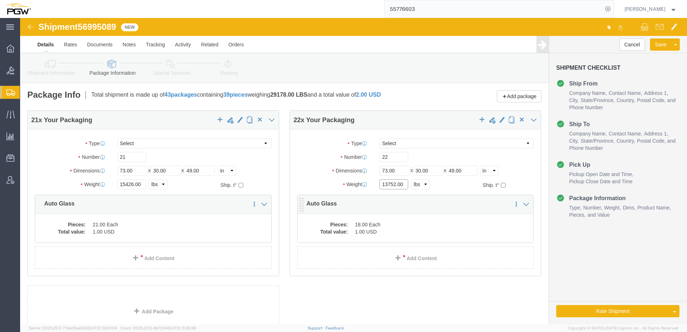
click div "Weight 13752.00 Select kgs lbs Ship. t°"
paste input "20500"
type input "20500.00"
click div "Pieces: 18.00 Each Total value: 1.00 USD"
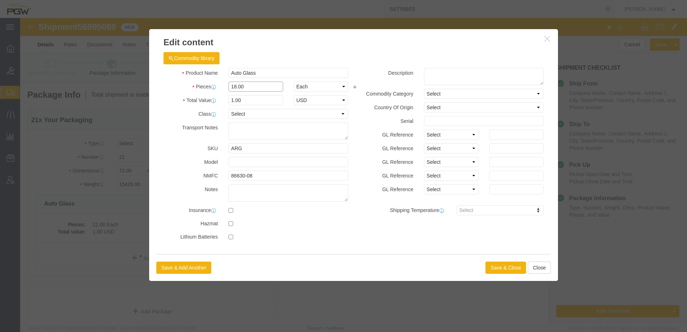
drag, startPoint x: 249, startPoint y: 71, endPoint x: 15, endPoint y: 69, distance: 233.9
click div "Edit content Commodity library Product Name Auto Glass Pieces 18.00 Select Bag …"
type input "22.00"
type input "1.22"
type input "1.00"
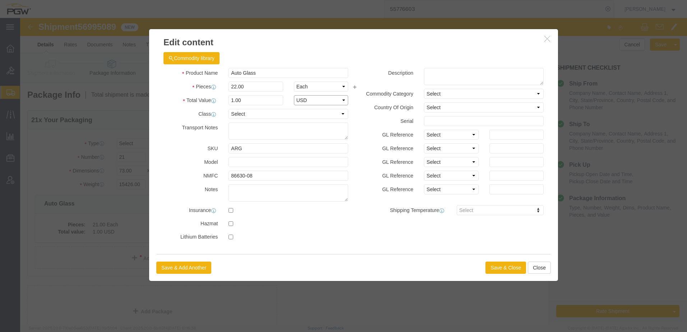
select select "USD"
click button "Save & Close"
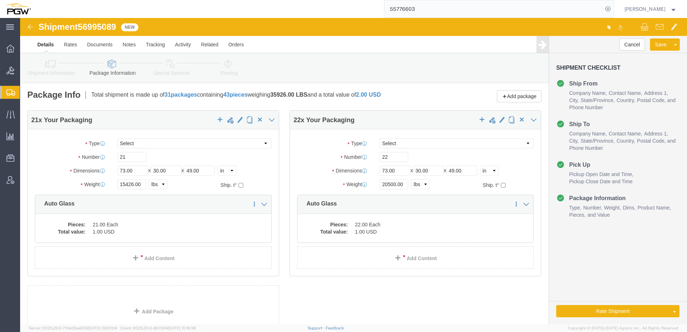
click icon
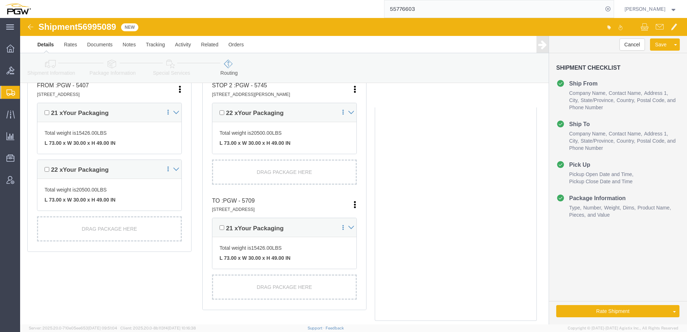
scroll to position [204, 0]
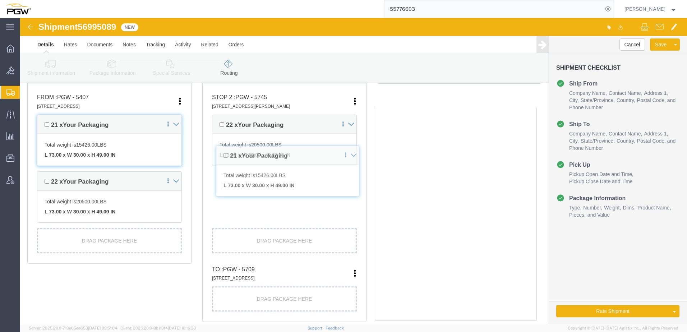
drag, startPoint x: 194, startPoint y: 208, endPoint x: 197, endPoint y: 159, distance: 48.6
click div "Pickups + Add Stop From : PGW - 5407 [STREET_ADDRESS] Edit Move to top Move to …"
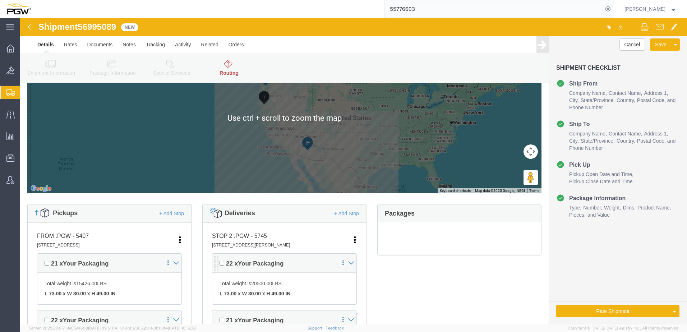
scroll to position [216, 0]
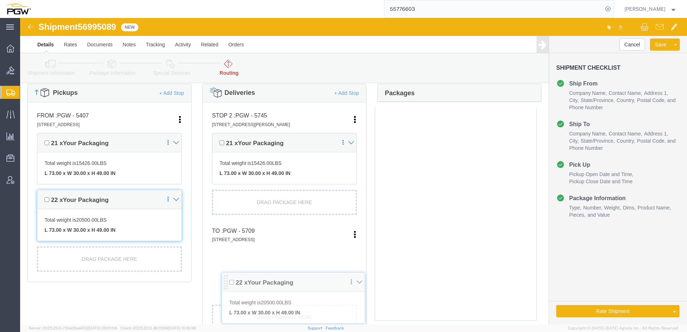
drag, startPoint x: 195, startPoint y: 120, endPoint x: 206, endPoint y: 260, distance: 139.8
click div "Pickups + Add Stop From : PGW - 5407 [STREET_ADDRESS] Edit Move to top Move to …"
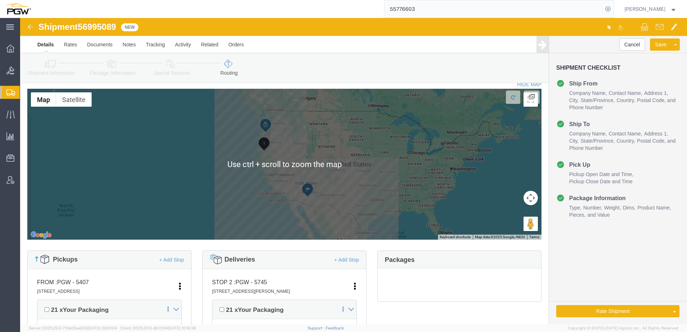
scroll to position [0, 0]
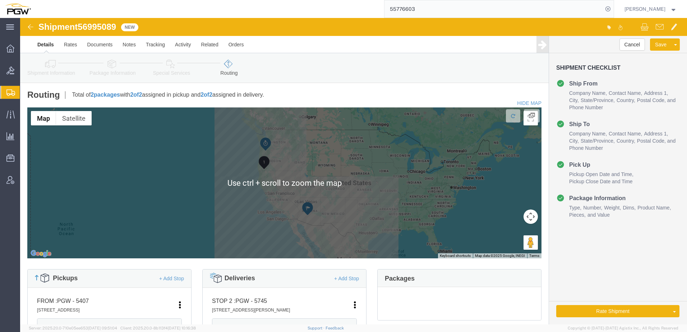
click icon
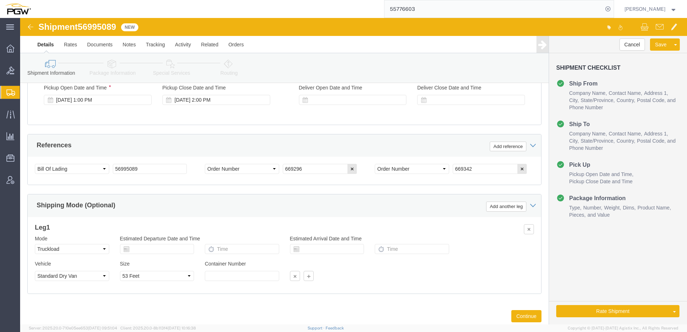
scroll to position [467, 0]
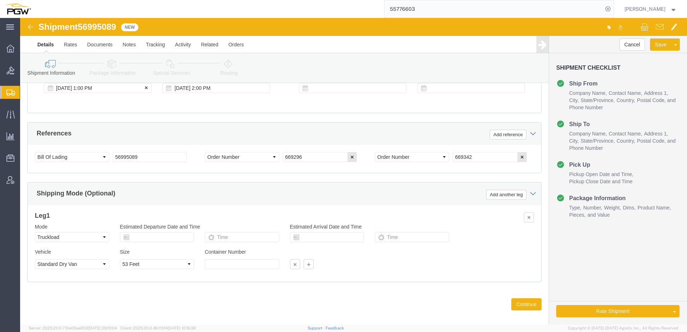
click div "[DATE] 1:00 PM"
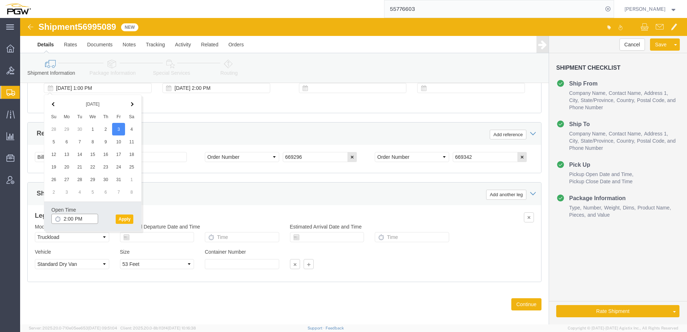
type input "2:00 PM"
click button "Apply"
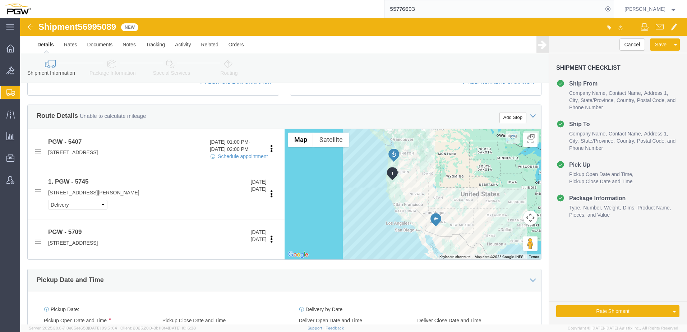
scroll to position [144, 0]
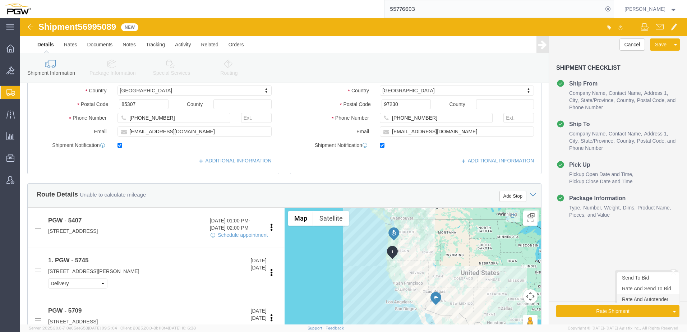
click link "Rate And Autotender"
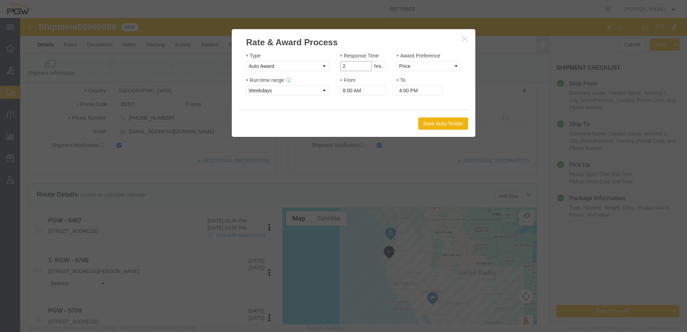
type input "2"
click input "2"
click select "Price Carrier Rank"
select select "LANE_RANK"
click select "Price Carrier Rank"
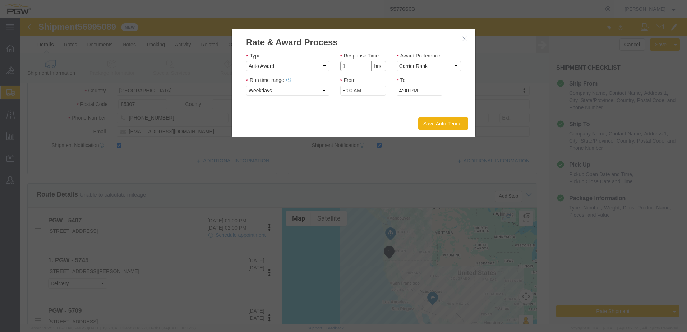
type input "1"
click input "1"
click button "Save Auto-Tender"
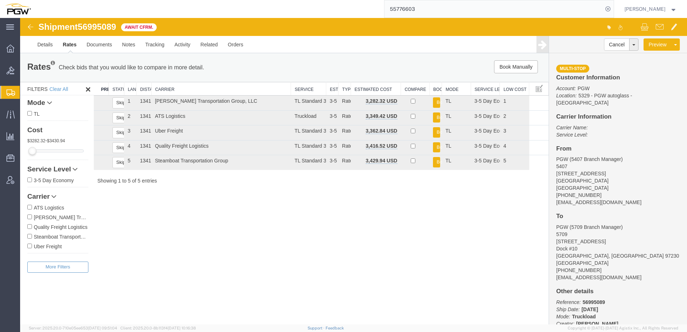
scroll to position [0, 0]
click at [25, 72] on span "Bids" at bounding box center [22, 70] width 5 height 14
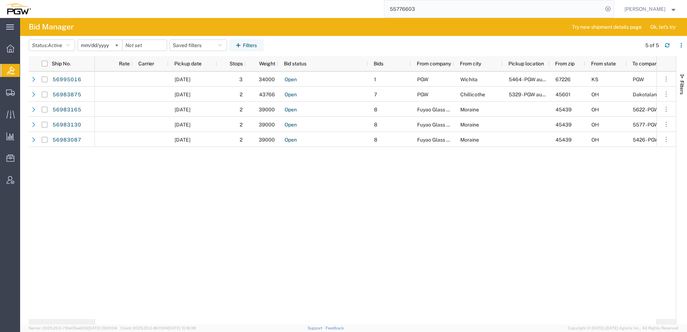
click at [140, 246] on div "[DATE] 3 34000 Open 1 PGW [GEOGRAPHIC_DATA] 5464 - PGW autoglass - [GEOGRAPHIC_…" at bounding box center [376, 195] width 562 height 248
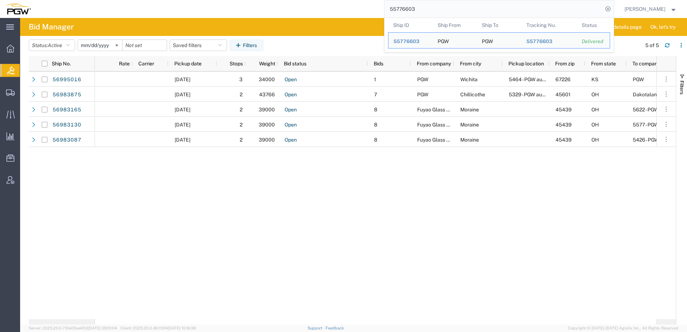
paste input "6950382"
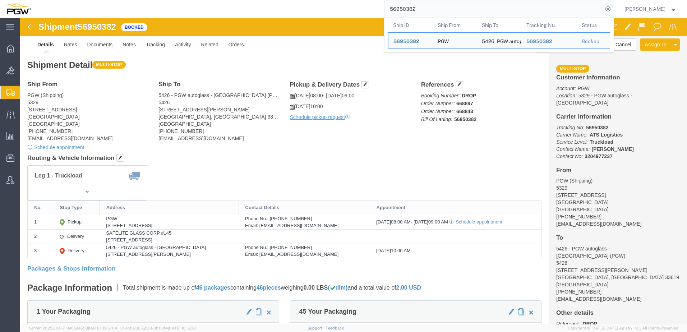
drag, startPoint x: 443, startPoint y: 9, endPoint x: 182, endPoint y: 11, distance: 261.6
click at [184, 10] on div "56950382 Ship ID Ship From Ship To Tracking Nu. Status Ship ID 56950382 Ship Fr…" at bounding box center [325, 9] width 578 height 18
paste input "404"
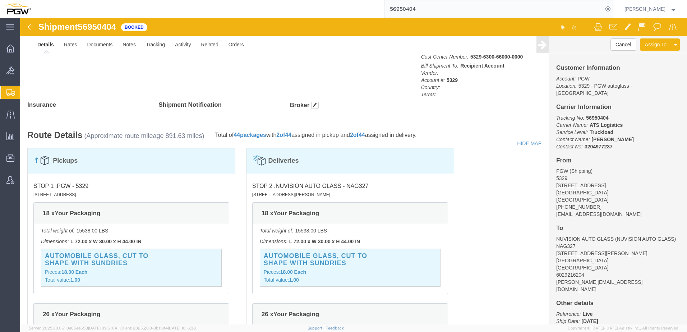
scroll to position [384, 0]
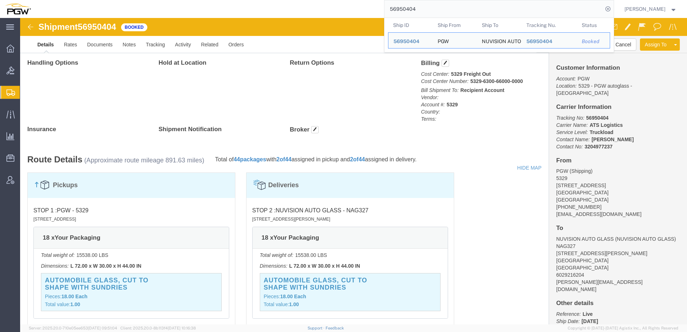
click div "Handling Options Hold at Location Return Options Billing Cost Center: 5329 Frei…"
drag, startPoint x: 456, startPoint y: 12, endPoint x: 148, endPoint y: -3, distance: 308.3
click at [148, 0] on html "main_menu Created with Sketch. Collapse Menu Overview Bids Shipments Shipment M…" at bounding box center [343, 166] width 687 height 332
paste input "94395"
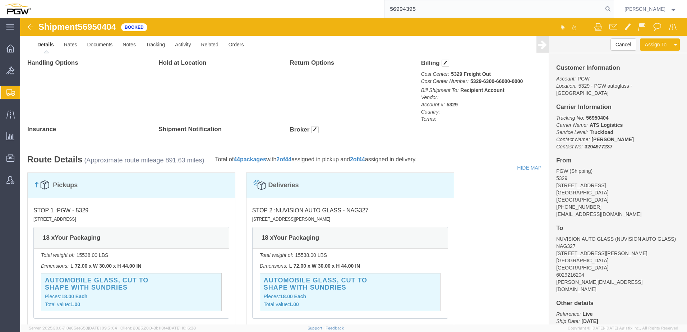
type input "56994395"
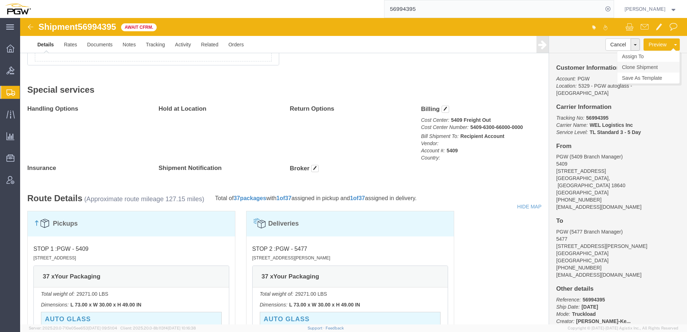
scroll to position [282, 0]
click link "Withdraw Shipment"
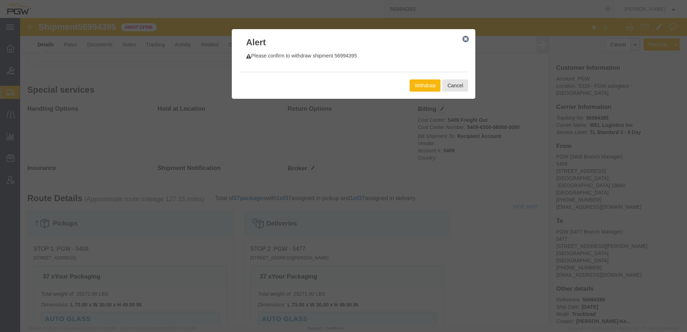
click button "Withdraw"
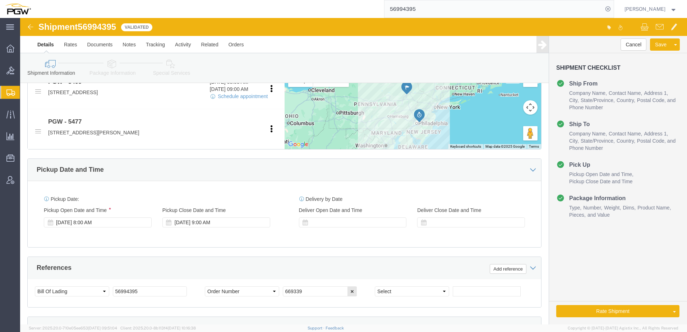
select select "61931"
select select "28313"
click button "Rate Shipment"
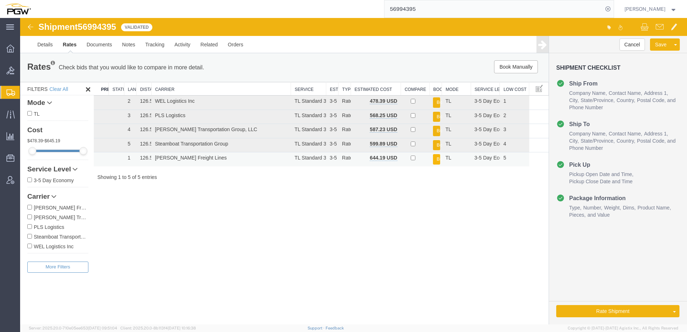
click at [439, 160] on button "Book" at bounding box center [436, 159] width 7 height 10
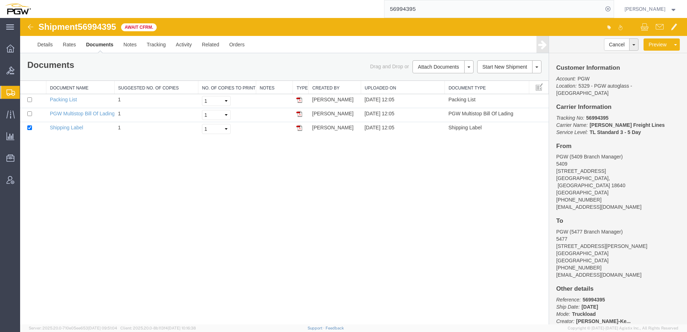
click at [208, 264] on div "Shipment 56994395 3 of 3 Await Cfrm. Details Rates Documents Notes Tracking Act…" at bounding box center [353, 171] width 667 height 306
click at [470, 201] on div "Shipment 56994395 3 of 3 Await Cfrm. Details Rates Documents Notes Tracking Act…" at bounding box center [353, 171] width 667 height 306
click at [25, 75] on span "Bids" at bounding box center [22, 70] width 5 height 14
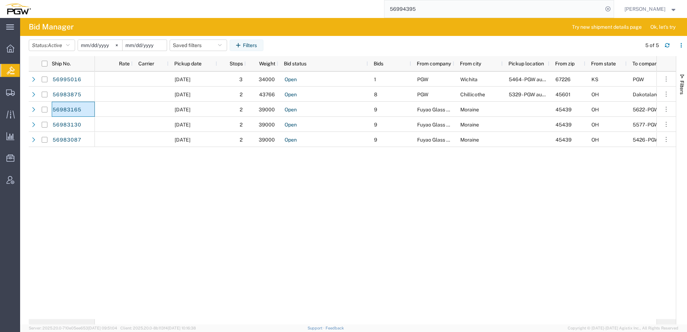
click at [142, 46] on input "date" at bounding box center [145, 45] width 44 height 11
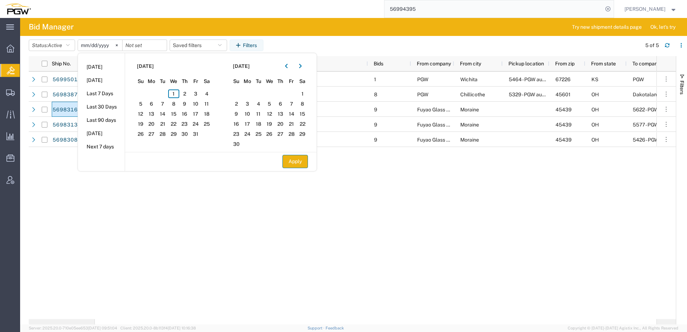
click at [299, 161] on button "Apply" at bounding box center [295, 161] width 26 height 13
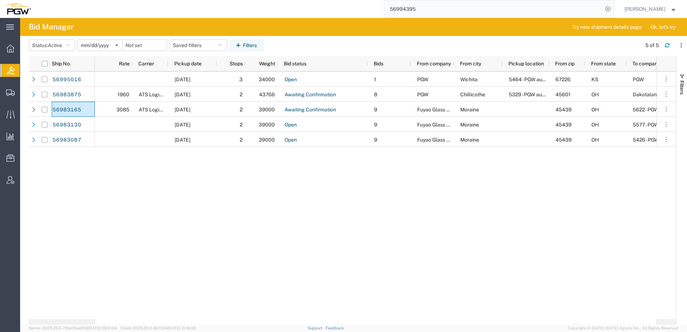
click at [199, 177] on div "[DATE] 3 34000 Open 1 PGW Wichita 5464 - PGW autoglass - [GEOGRAPHIC_DATA] 6722…" at bounding box center [376, 195] width 562 height 248
click at [145, 46] on input "date" at bounding box center [145, 45] width 44 height 11
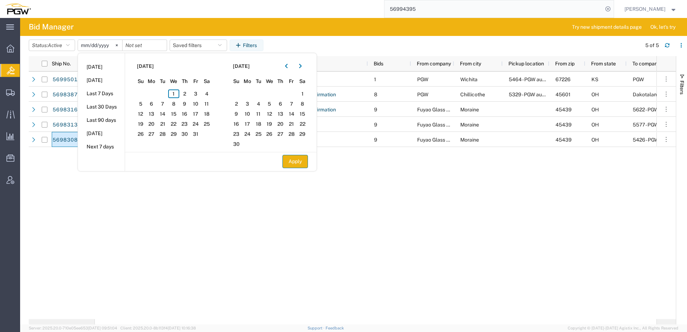
click at [292, 159] on button "Apply" at bounding box center [295, 161] width 26 height 13
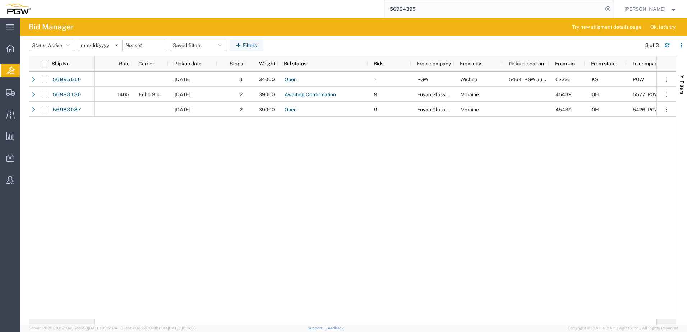
click at [463, 181] on div "[DATE] 3 34000 Open 1 PGW Wichita 5464 - PGW autoglass - [GEOGRAPHIC_DATA] 6722…" at bounding box center [376, 195] width 562 height 248
click at [149, 49] on input "date" at bounding box center [145, 45] width 44 height 11
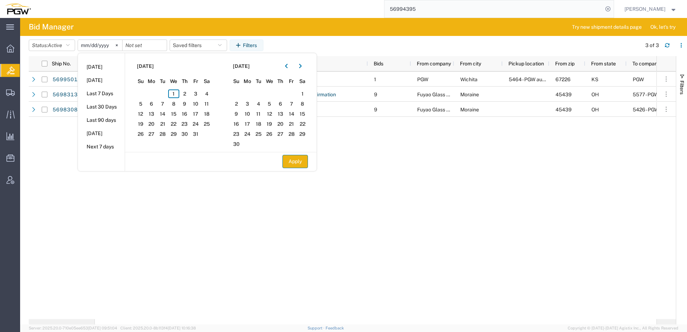
click at [292, 166] on button "Apply" at bounding box center [295, 161] width 26 height 13
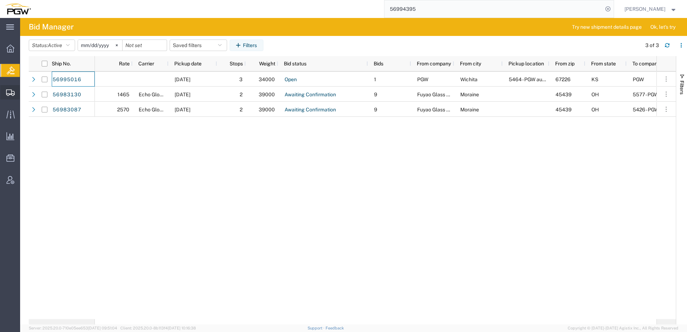
click at [0, 0] on span "Shipment Manager" at bounding box center [0, 0] width 0 height 0
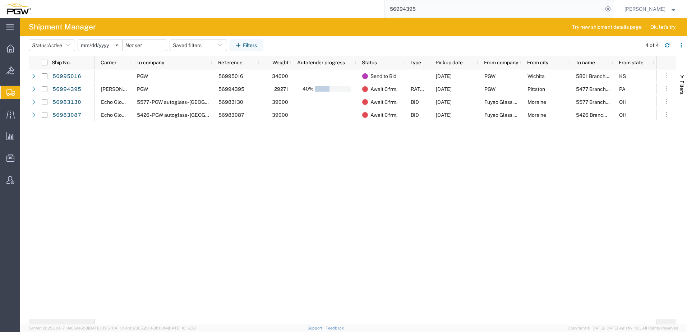
click at [0, 0] on span "Shipment Manager" at bounding box center [0, 0] width 0 height 0
click at [53, 48] on span "Active" at bounding box center [55, 45] width 14 height 6
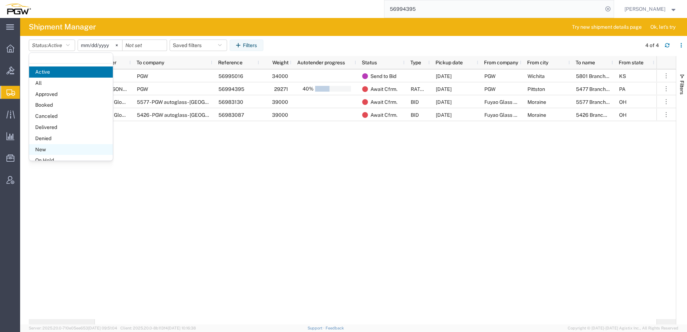
click at [44, 151] on span "New" at bounding box center [71, 149] width 84 height 11
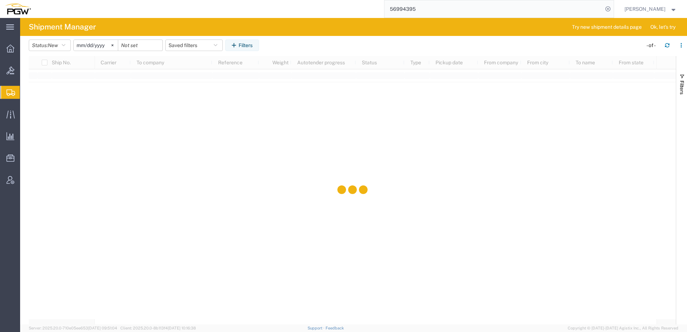
click at [127, 142] on div at bounding box center [376, 194] width 562 height 250
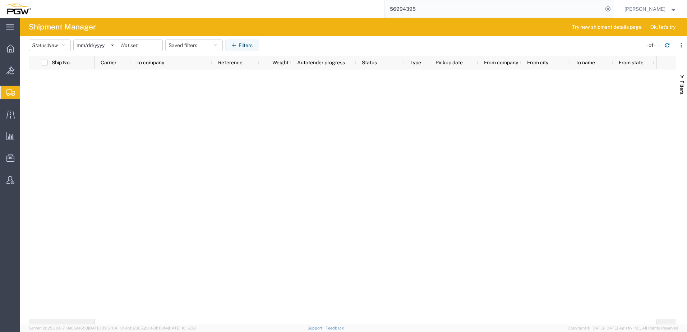
click at [209, 224] on div at bounding box center [376, 194] width 562 height 250
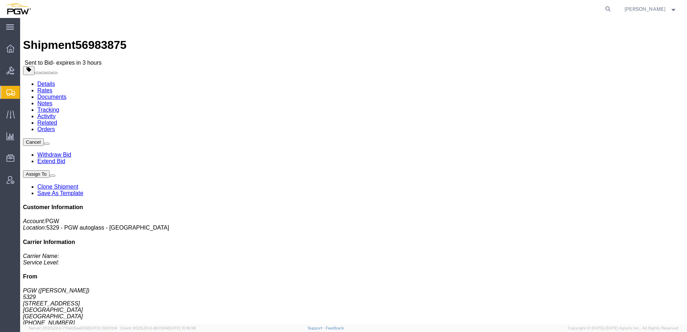
click link "Rates"
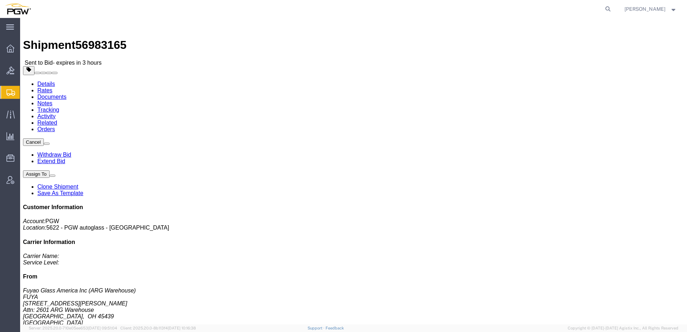
click link "Rates"
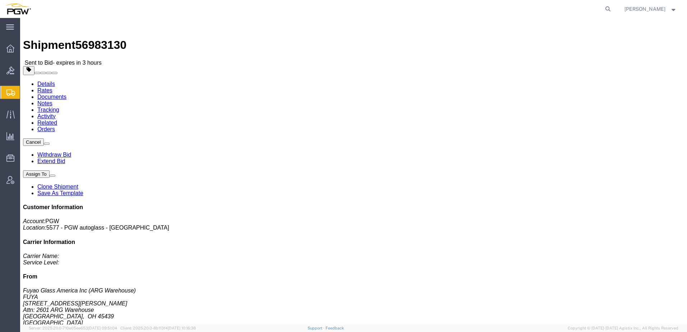
click link "Rates"
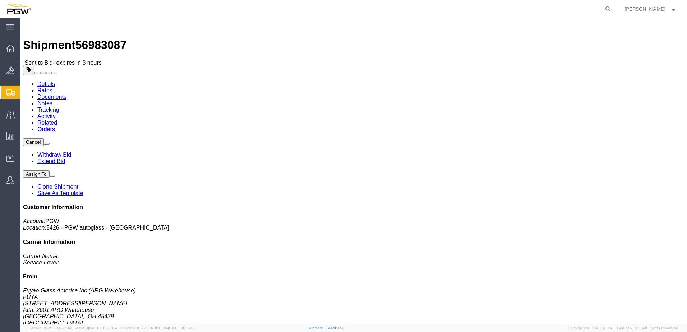
click link "Rates"
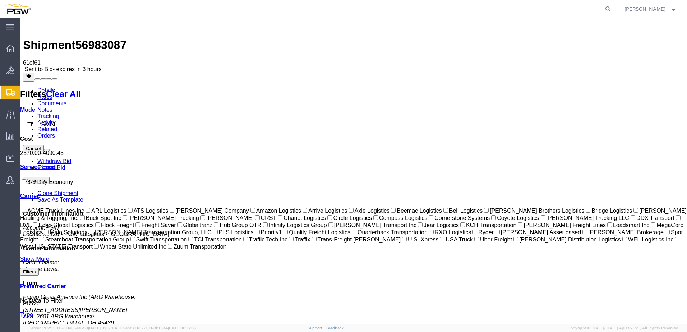
drag, startPoint x: 432, startPoint y: 101, endPoint x: 268, endPoint y: 30, distance: 179.1
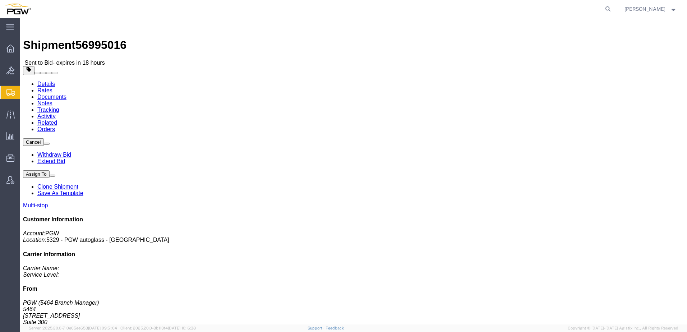
click link "Rates"
